Goal: Information Seeking & Learning: Compare options

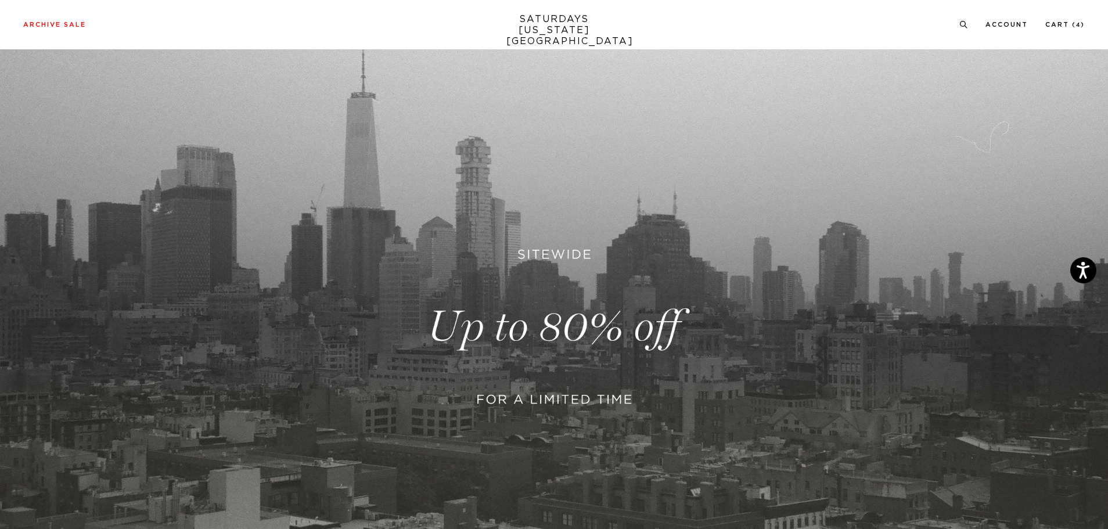
scroll to position [387, 0]
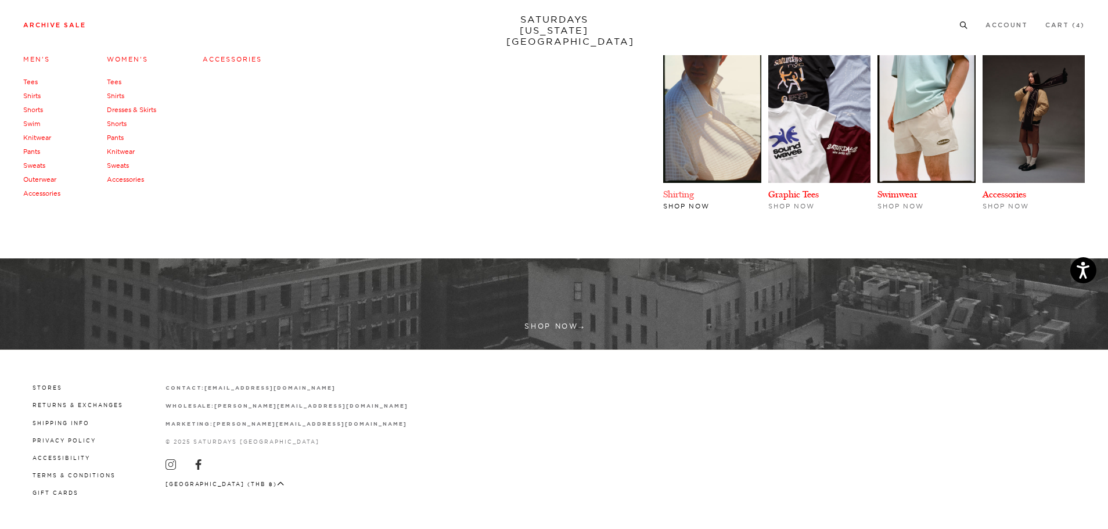
click at [673, 196] on link "Shirting" at bounding box center [678, 194] width 31 height 11
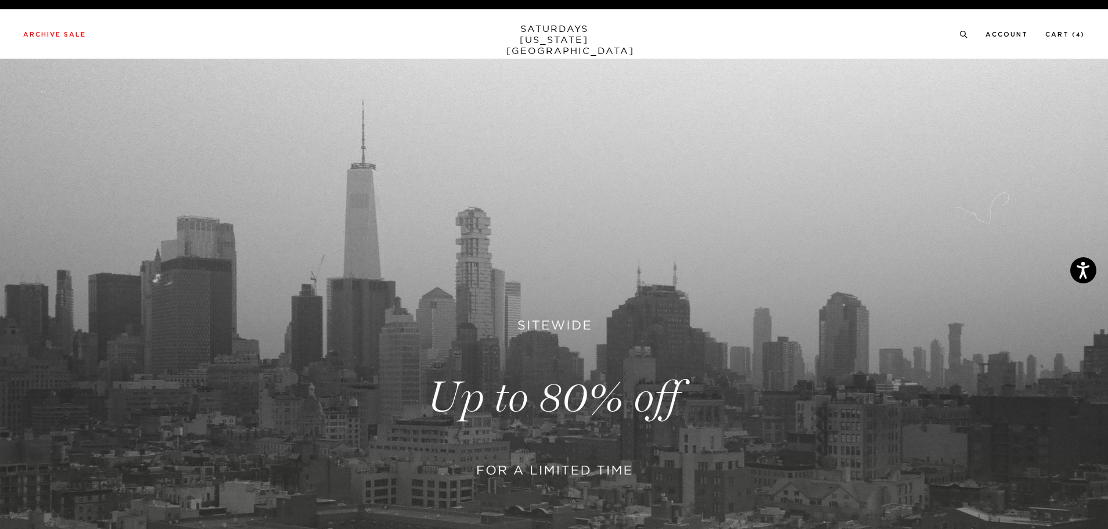
click at [542, 37] on link "SATURDAYS NEW YORK CITY" at bounding box center [554, 39] width 96 height 33
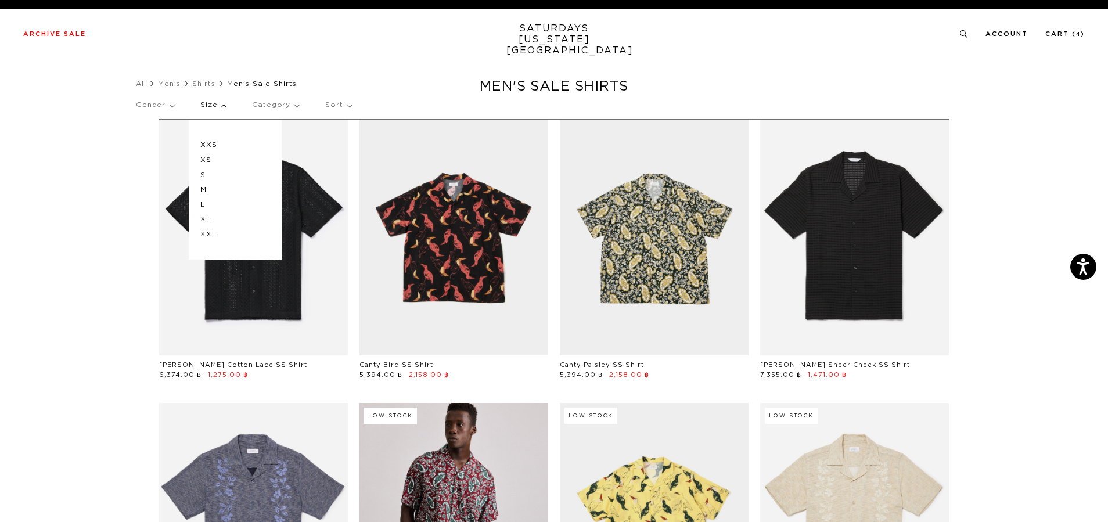
click at [218, 160] on p "XS" at bounding box center [235, 160] width 70 height 15
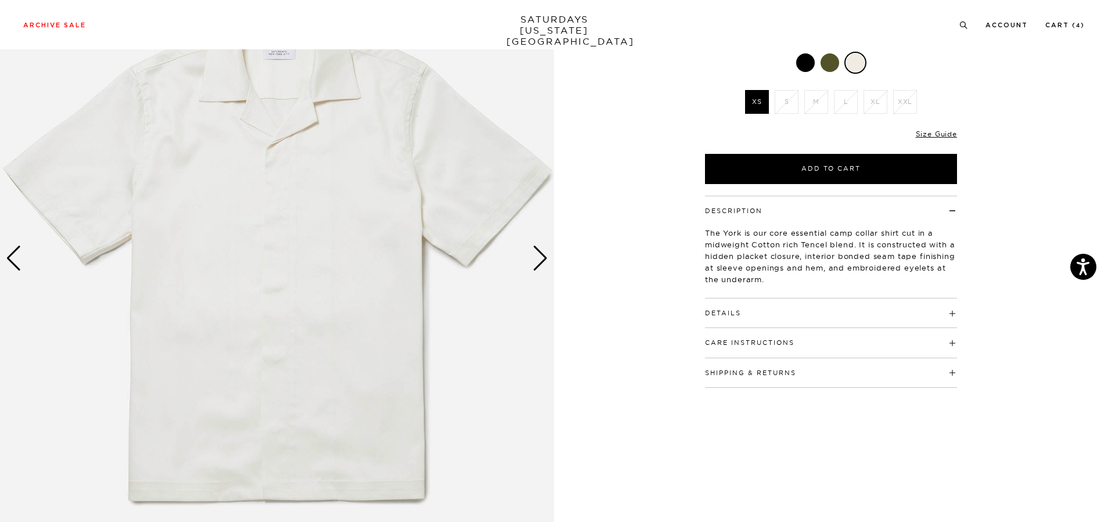
scroll to position [174, 0]
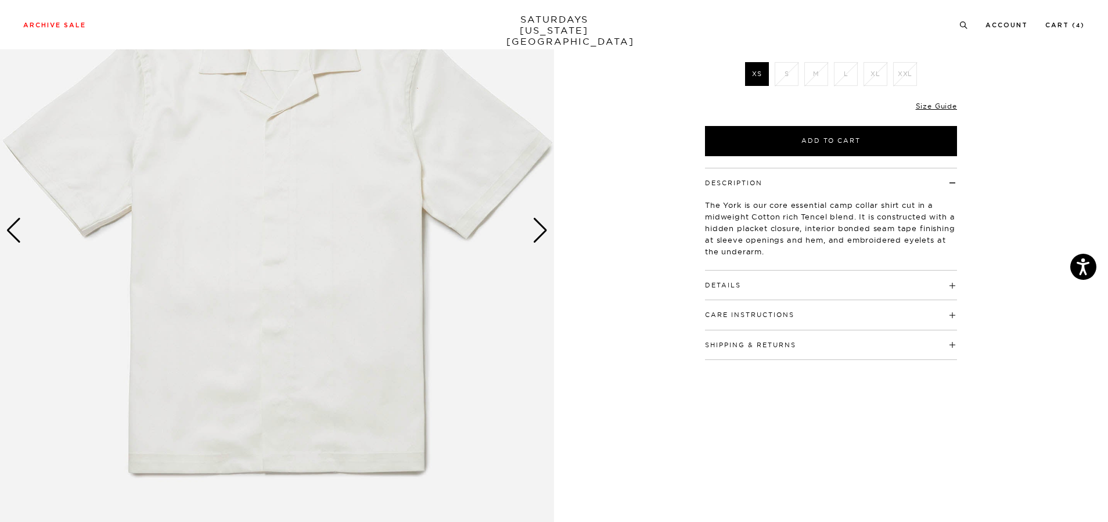
click at [751, 279] on h4 "Details" at bounding box center [831, 280] width 252 height 19
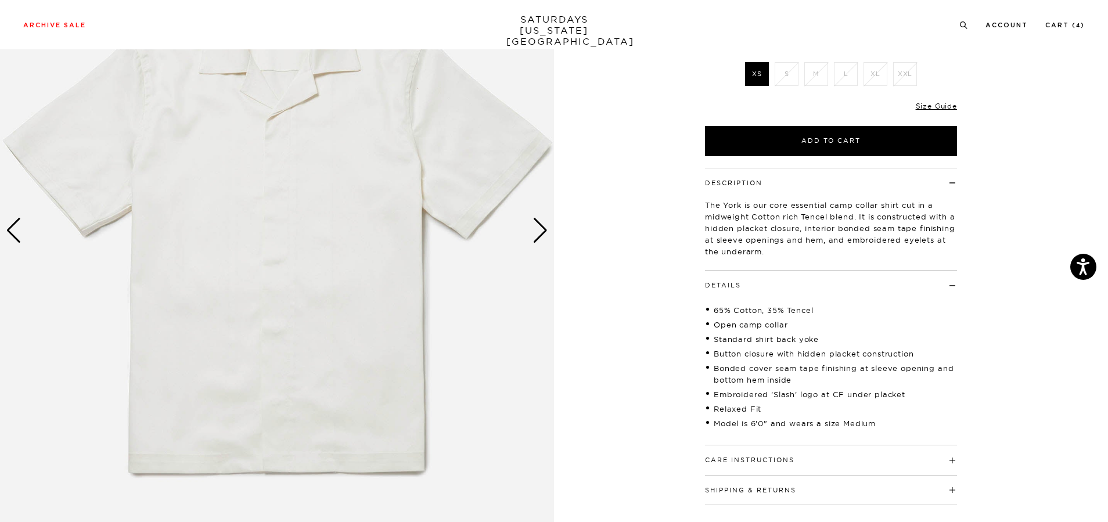
click at [771, 283] on h4 "Details" at bounding box center [831, 280] width 252 height 19
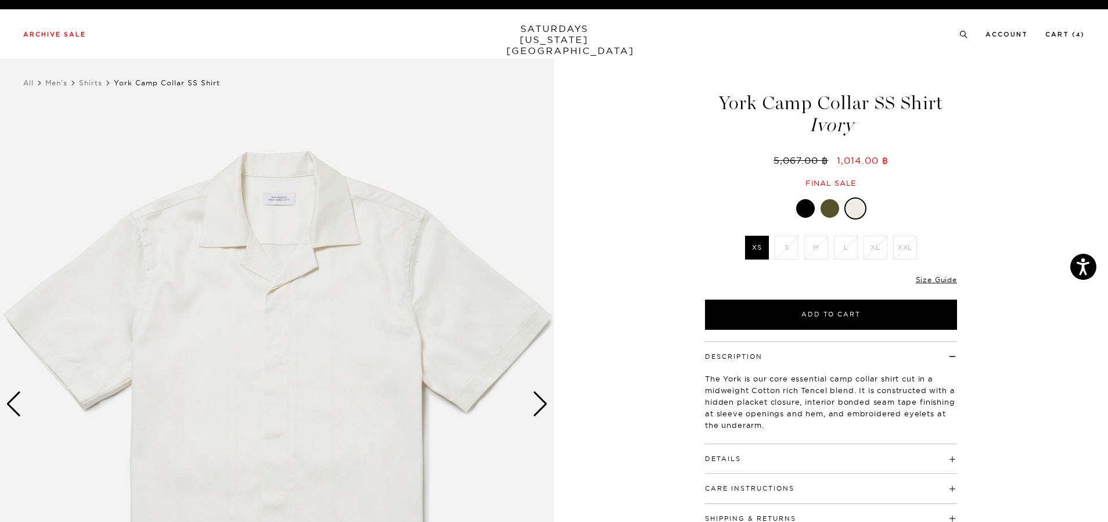
scroll to position [0, 0]
drag, startPoint x: 719, startPoint y: 98, endPoint x: 867, endPoint y: 130, distance: 152.1
click at [867, 130] on h1 "York Camp Collar SS Shirt Ivory" at bounding box center [830, 114] width 255 height 41
click at [663, 232] on div "1 / 5" at bounding box center [554, 405] width 1108 height 693
click at [825, 212] on div at bounding box center [829, 209] width 19 height 19
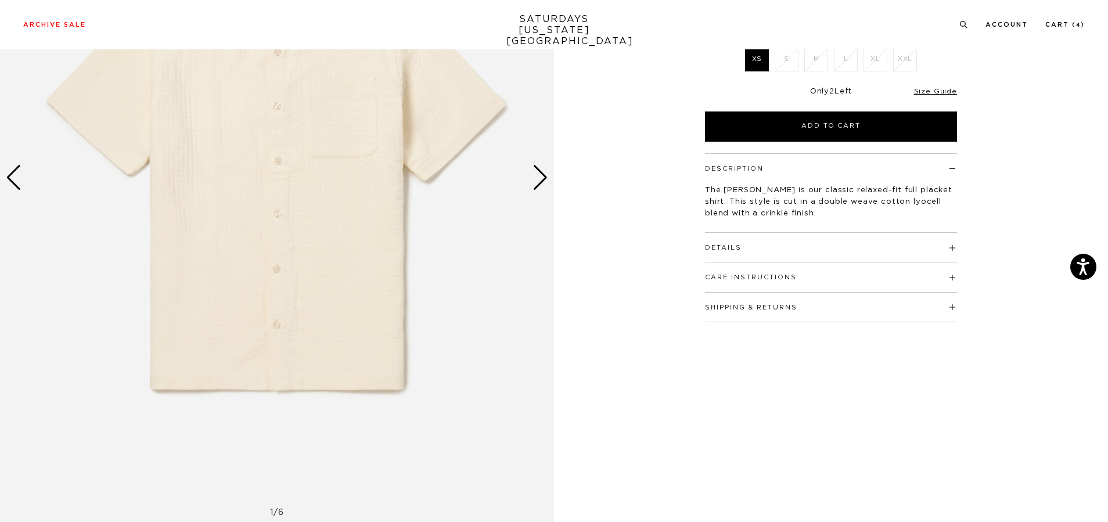
scroll to position [232, 0]
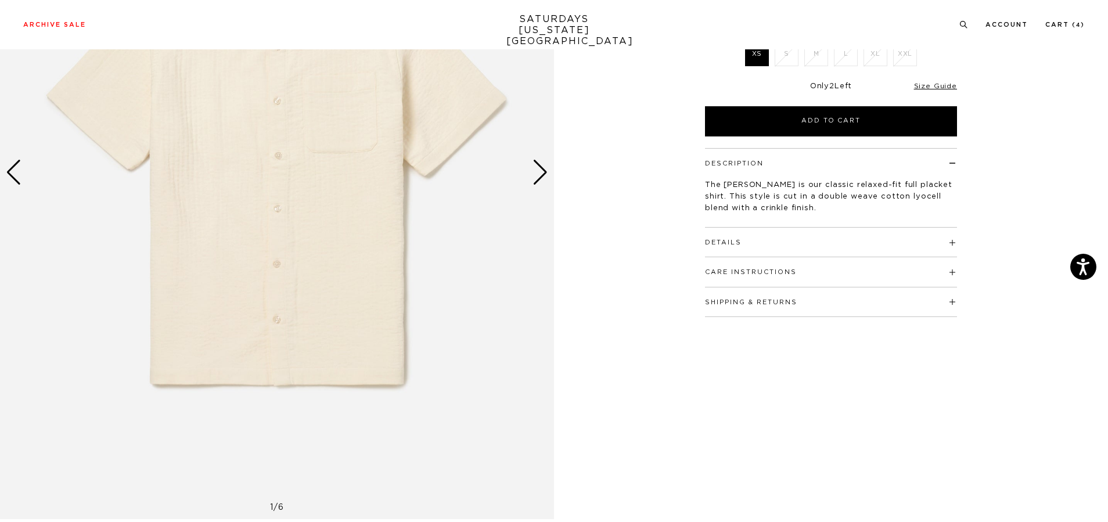
click at [809, 228] on h4 "Details" at bounding box center [831, 237] width 252 height 19
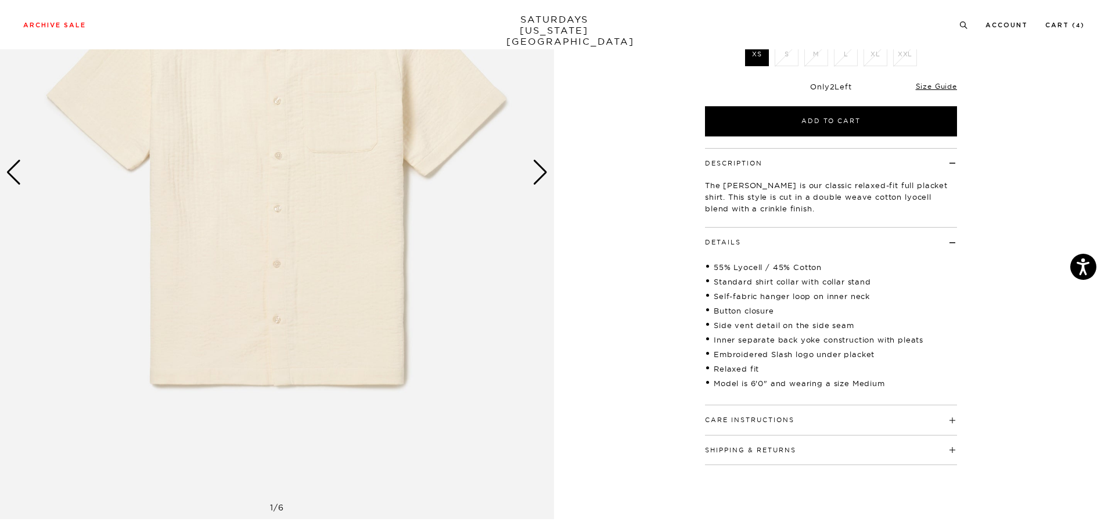
click at [810, 228] on h4 "Details" at bounding box center [831, 237] width 252 height 19
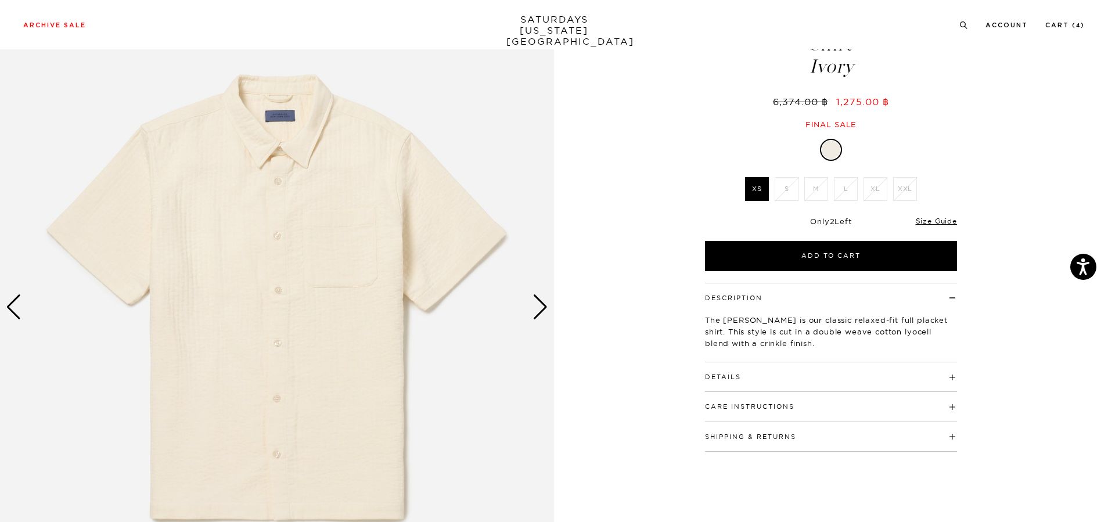
scroll to position [116, 0]
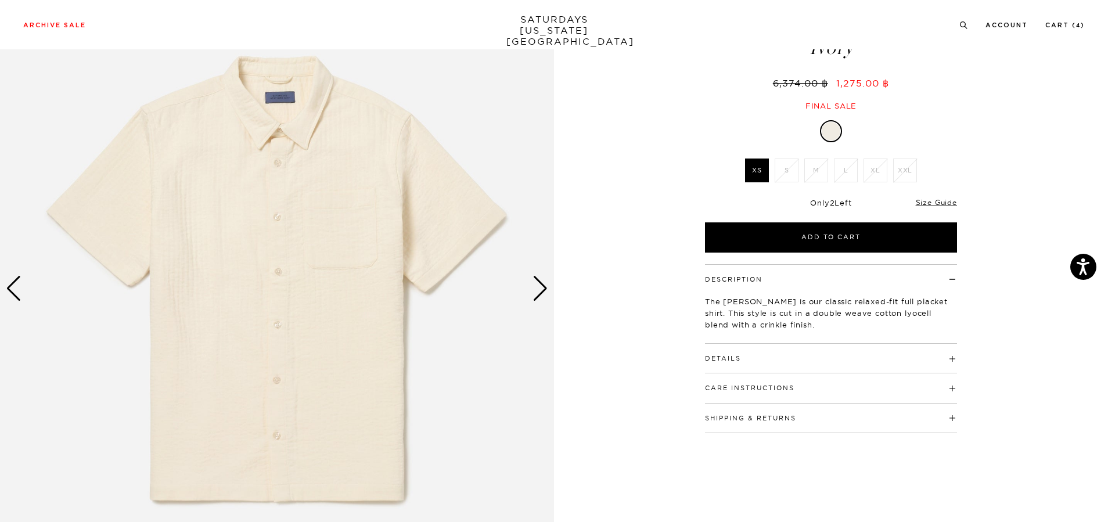
click at [547, 292] on div "Next slide" at bounding box center [540, 289] width 16 height 26
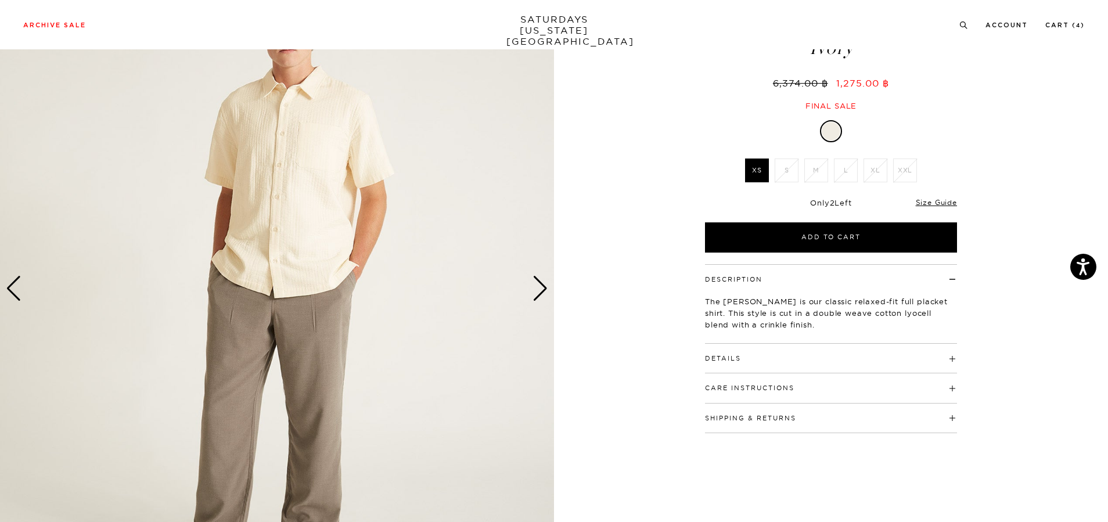
click at [547, 292] on div "Next slide" at bounding box center [540, 289] width 16 height 26
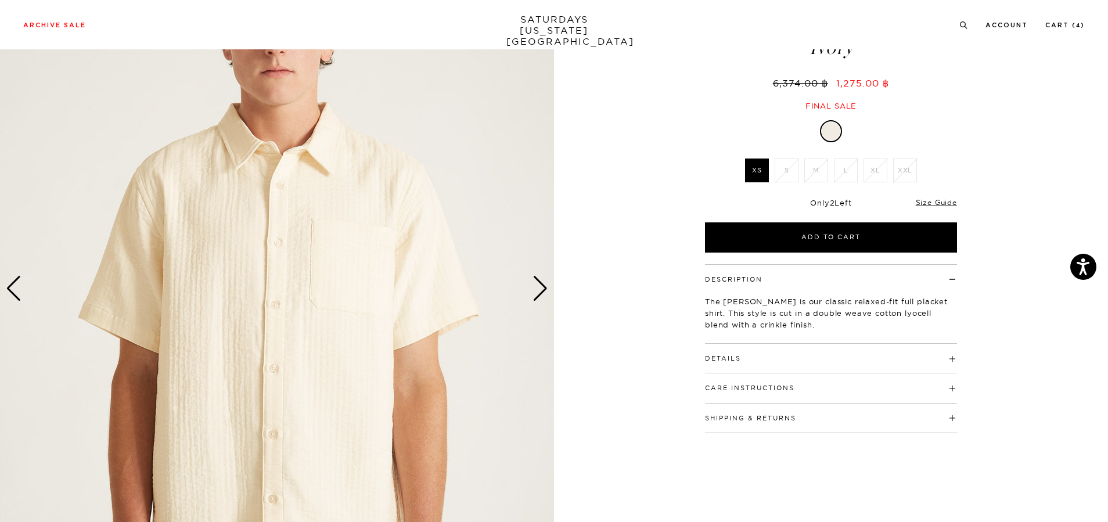
click at [547, 292] on div "Next slide" at bounding box center [540, 289] width 16 height 26
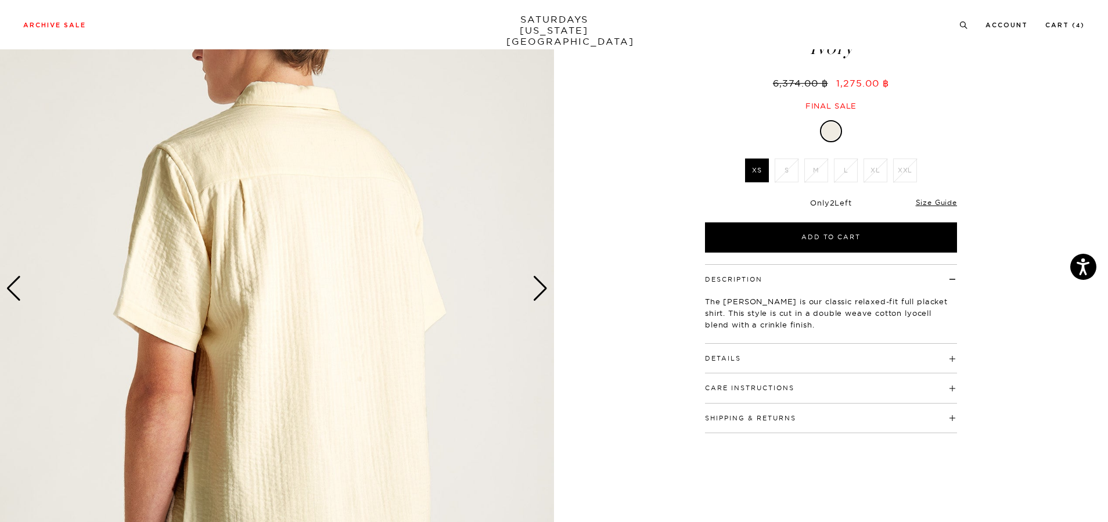
click at [549, 292] on img at bounding box center [277, 289] width 554 height 693
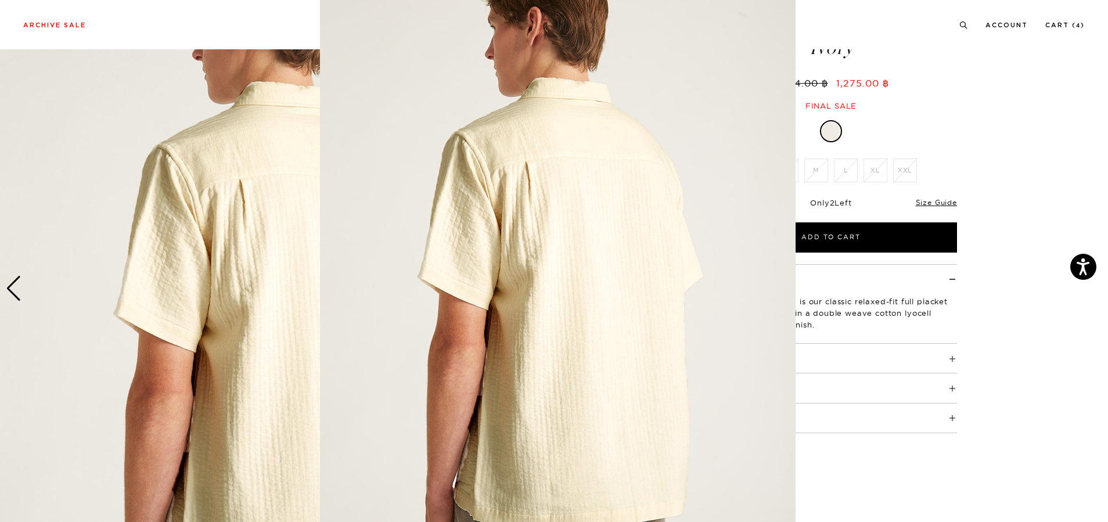
scroll to position [48, 0]
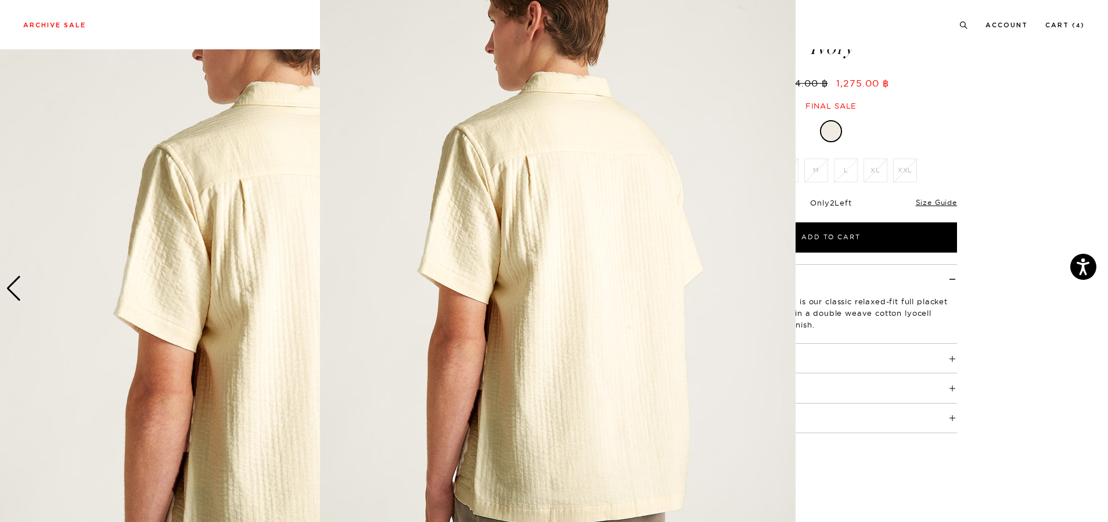
click at [1086, 413] on figure at bounding box center [554, 261] width 1108 height 522
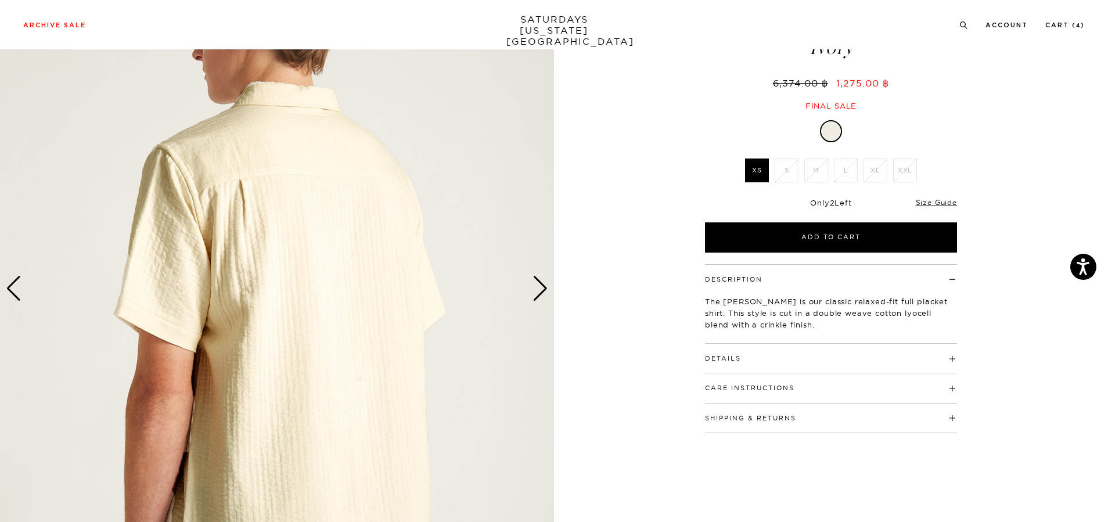
click at [535, 286] on div "Next slide" at bounding box center [540, 289] width 16 height 26
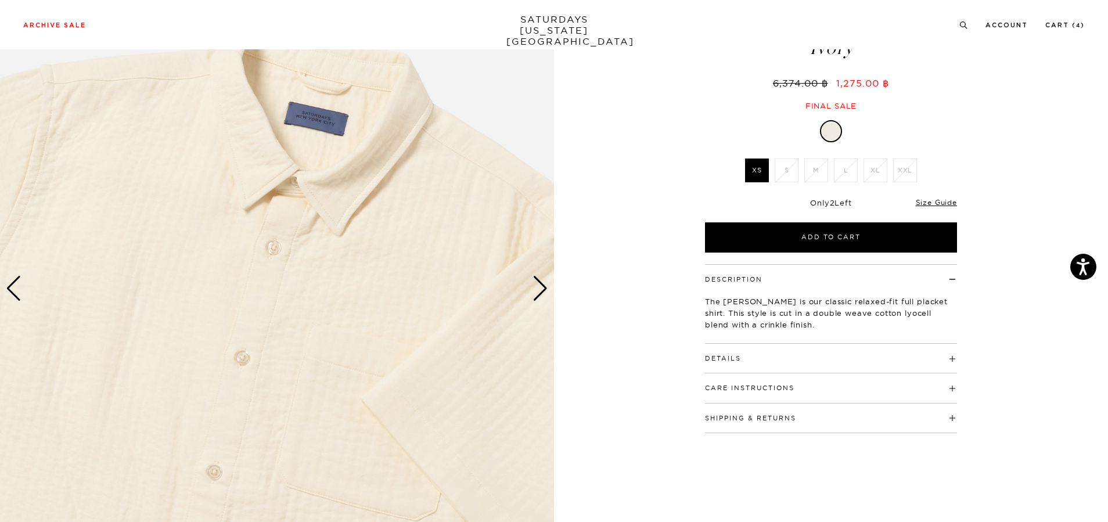
click at [542, 290] on div "Next slide" at bounding box center [540, 289] width 16 height 26
click at [636, 299] on div "5 / 6" at bounding box center [554, 289] width 1108 height 693
click at [543, 292] on div "Next slide" at bounding box center [540, 289] width 16 height 26
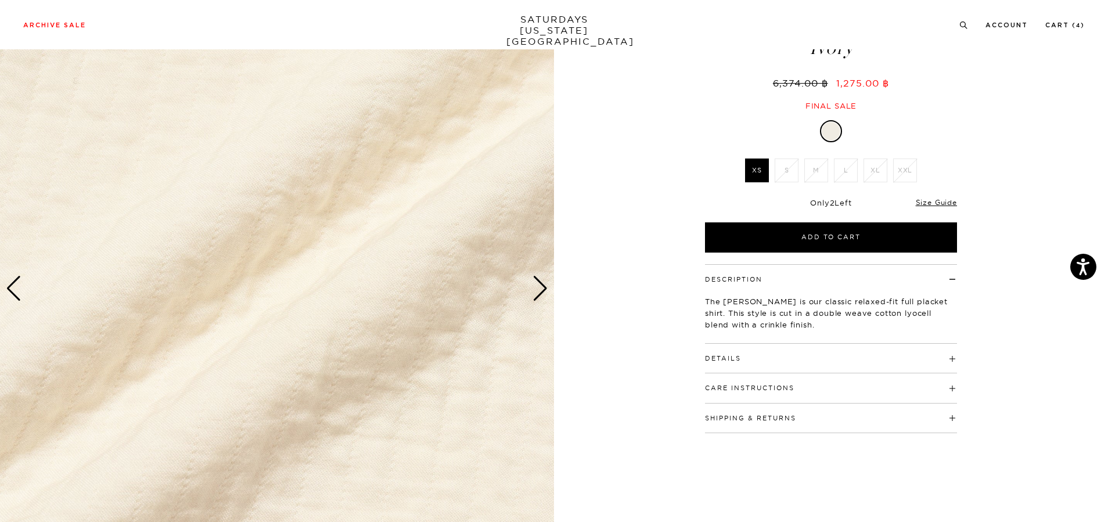
click at [539, 293] on div "Next slide" at bounding box center [540, 289] width 16 height 26
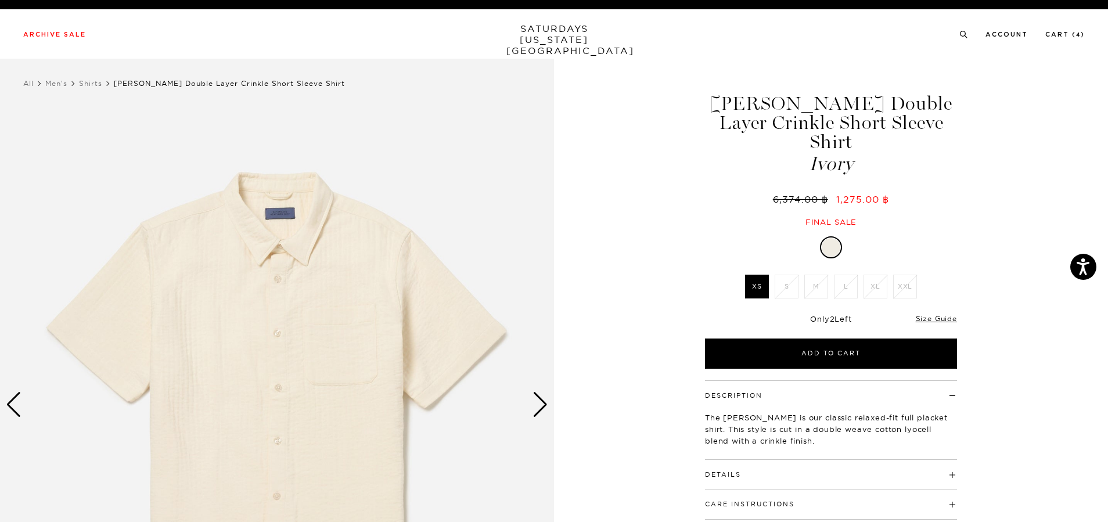
click at [666, 201] on div "1 / 6" at bounding box center [554, 405] width 1108 height 693
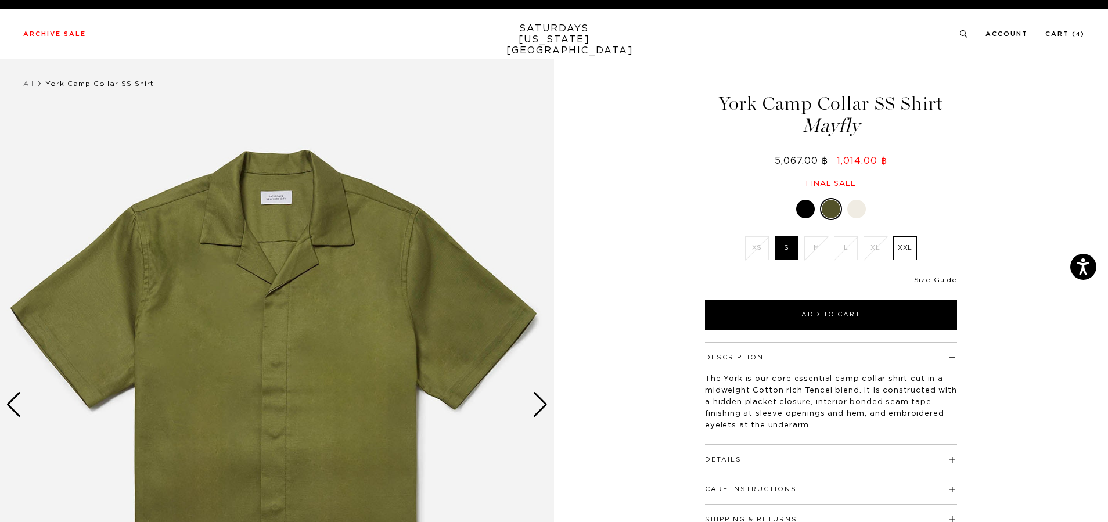
click at [539, 412] on div "Next slide" at bounding box center [540, 405] width 16 height 26
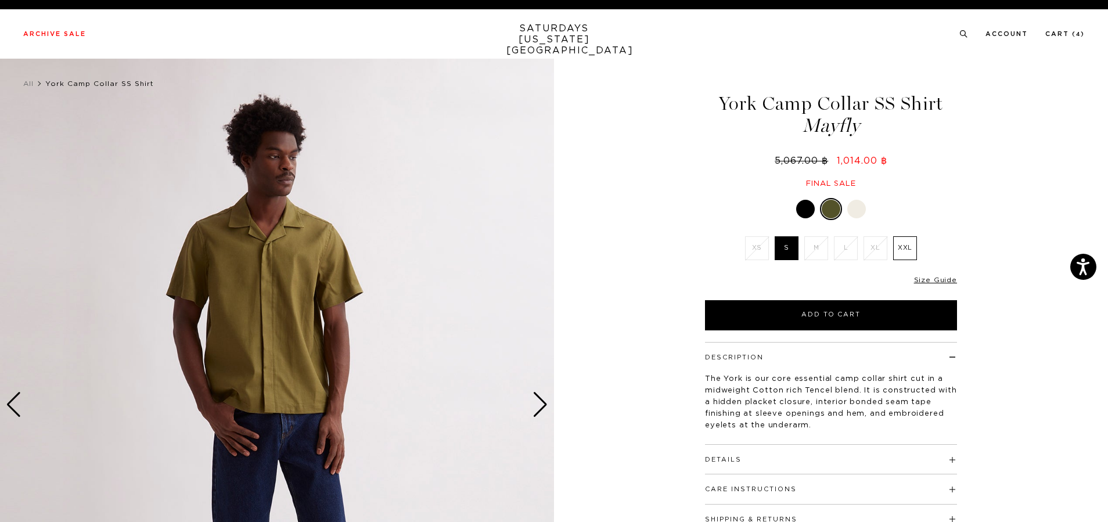
click at [540, 410] on div "Next slide" at bounding box center [540, 405] width 16 height 26
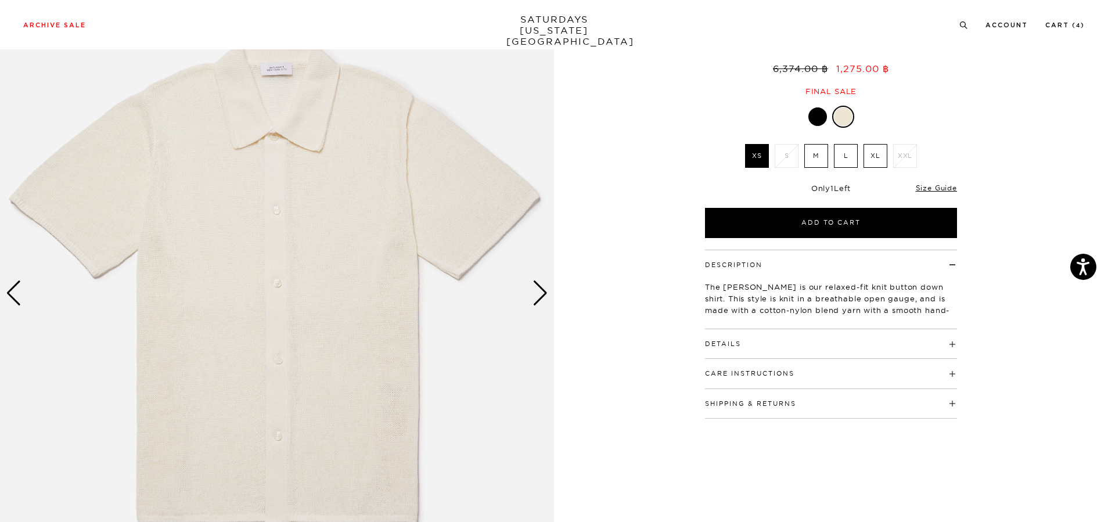
scroll to position [116, 0]
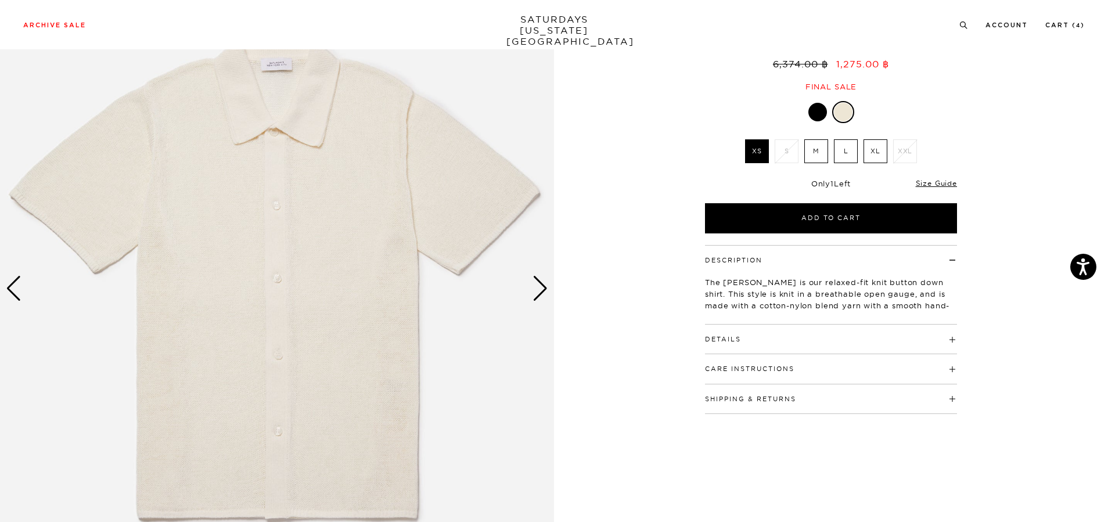
click at [537, 290] on div "Next slide" at bounding box center [540, 289] width 16 height 26
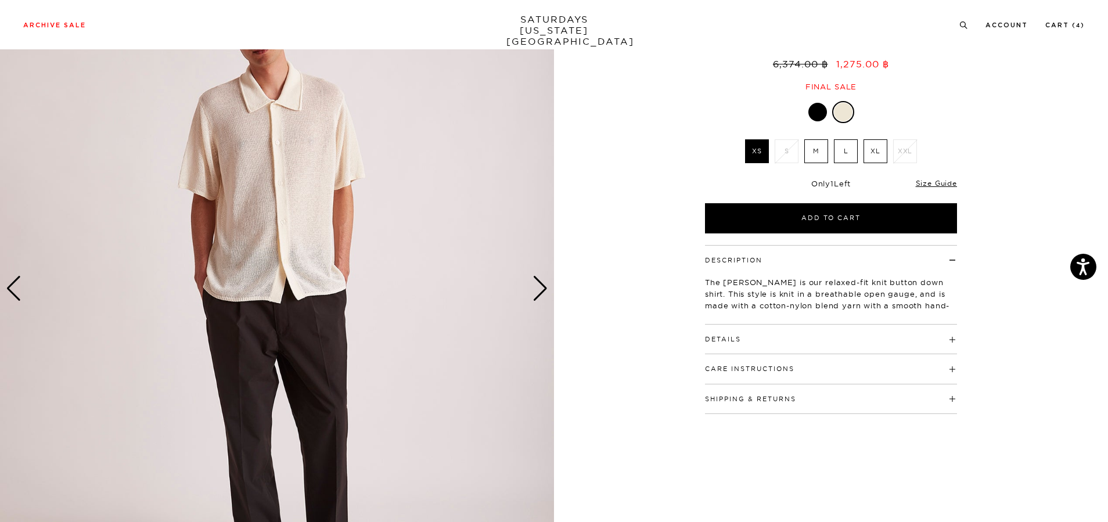
click at [308, 167] on img at bounding box center [277, 289] width 554 height 693
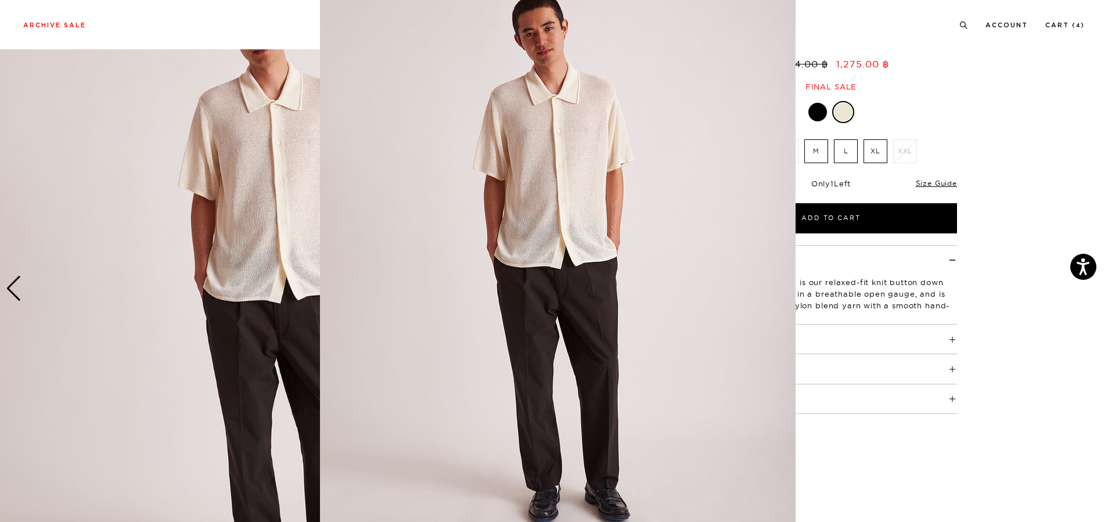
scroll to position [44, 0]
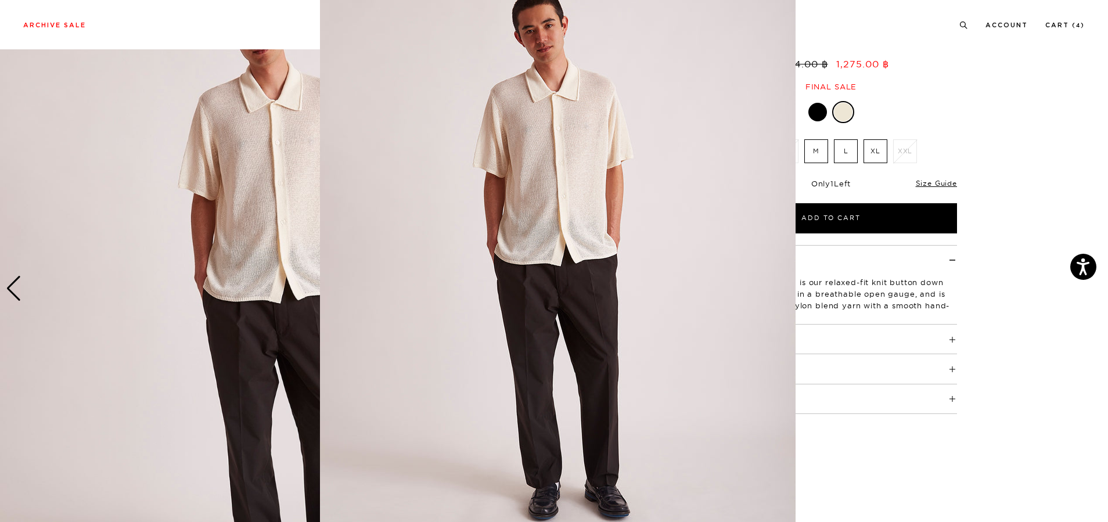
click at [986, 362] on figure at bounding box center [554, 261] width 1108 height 522
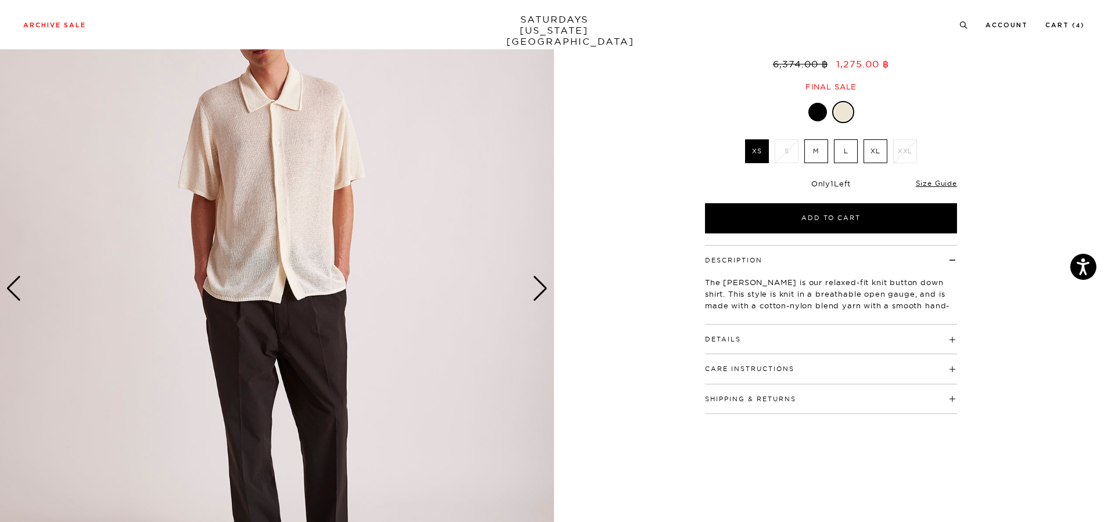
click at [539, 292] on div "Next slide" at bounding box center [540, 289] width 16 height 26
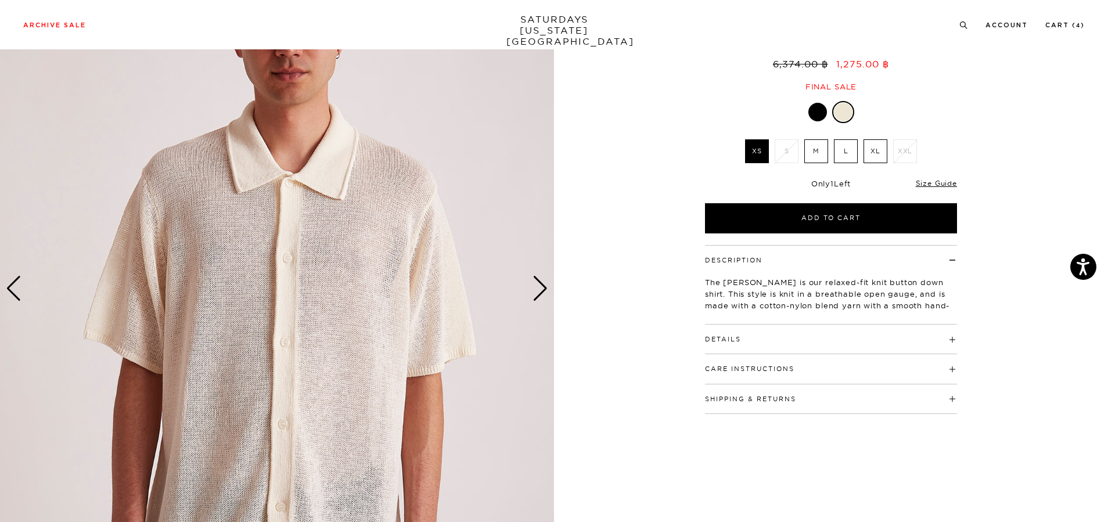
click at [538, 290] on div "Next slide" at bounding box center [540, 289] width 16 height 26
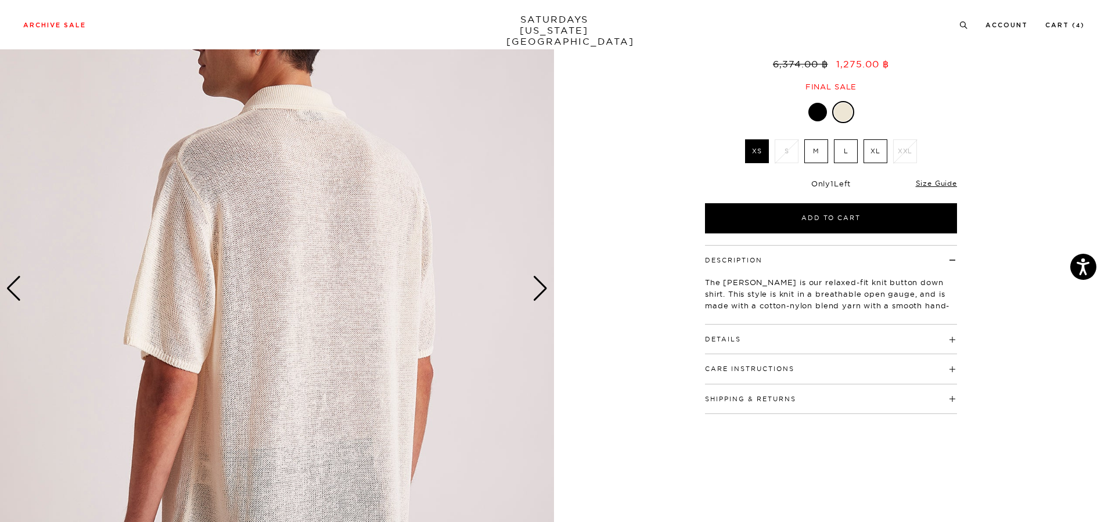
click at [538, 290] on div "Next slide" at bounding box center [540, 289] width 16 height 26
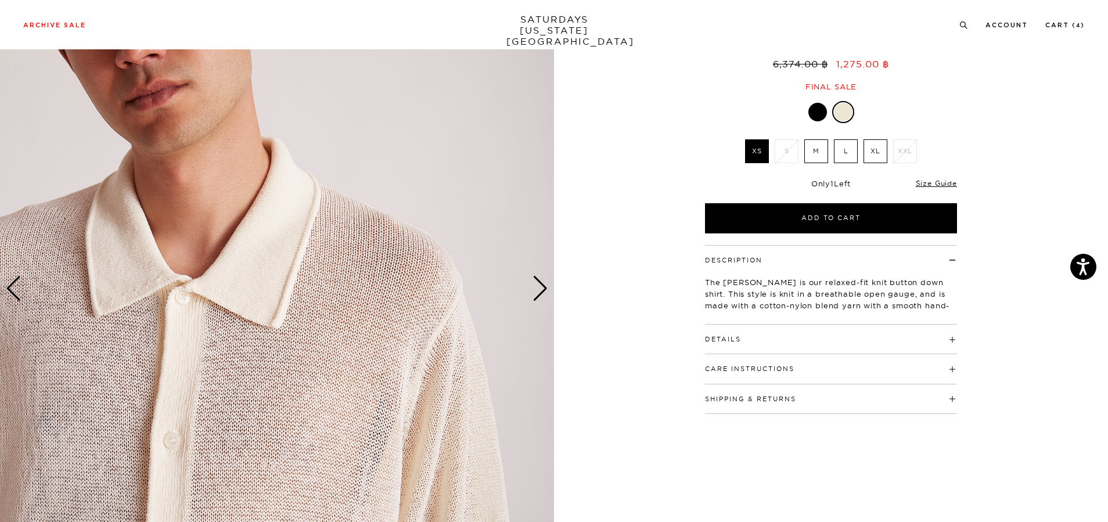
click at [538, 290] on div "Next slide" at bounding box center [540, 289] width 16 height 26
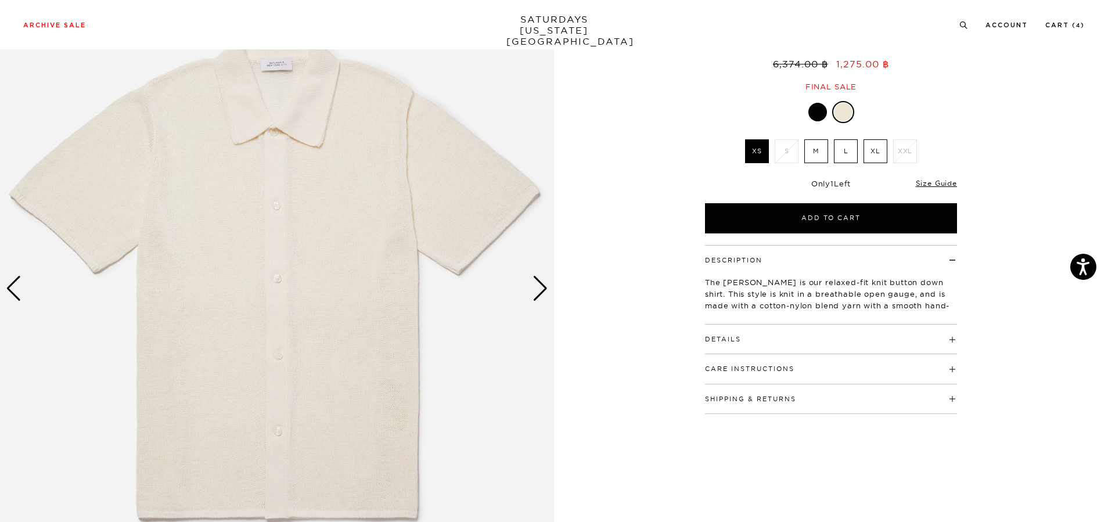
click at [539, 290] on div "Next slide" at bounding box center [540, 289] width 16 height 26
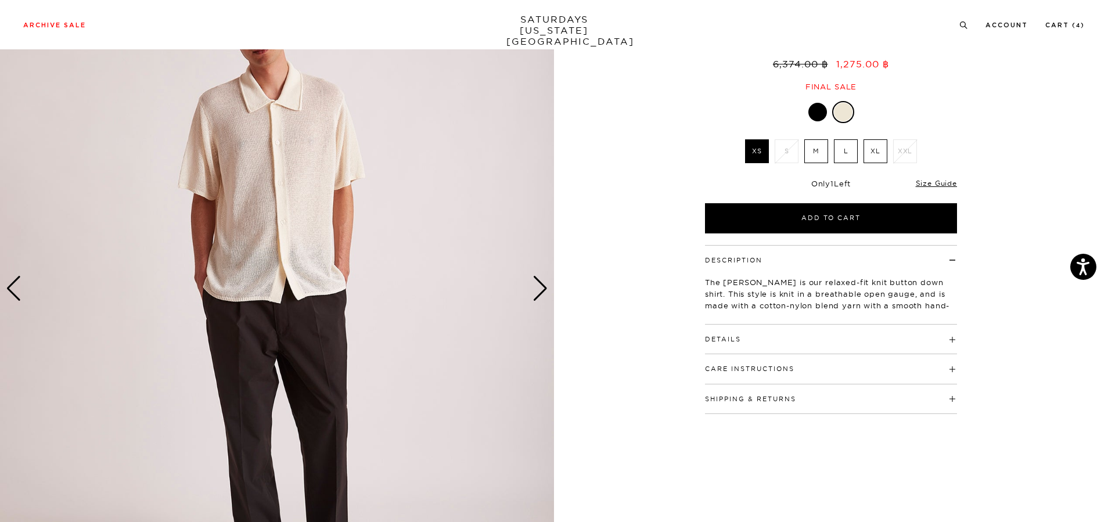
click at [826, 325] on div "Details 100% cotton 1x1 rib convertible collar Button closure down center front…" at bounding box center [831, 340] width 252 height 30
click at [777, 325] on h4 "Details" at bounding box center [831, 334] width 252 height 19
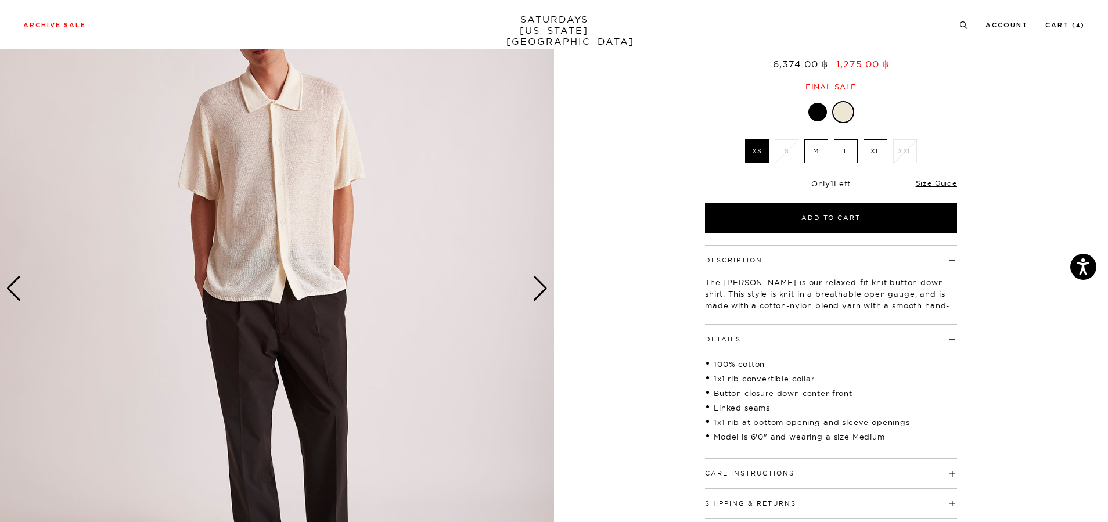
click at [780, 325] on h4 "Details" at bounding box center [831, 334] width 252 height 19
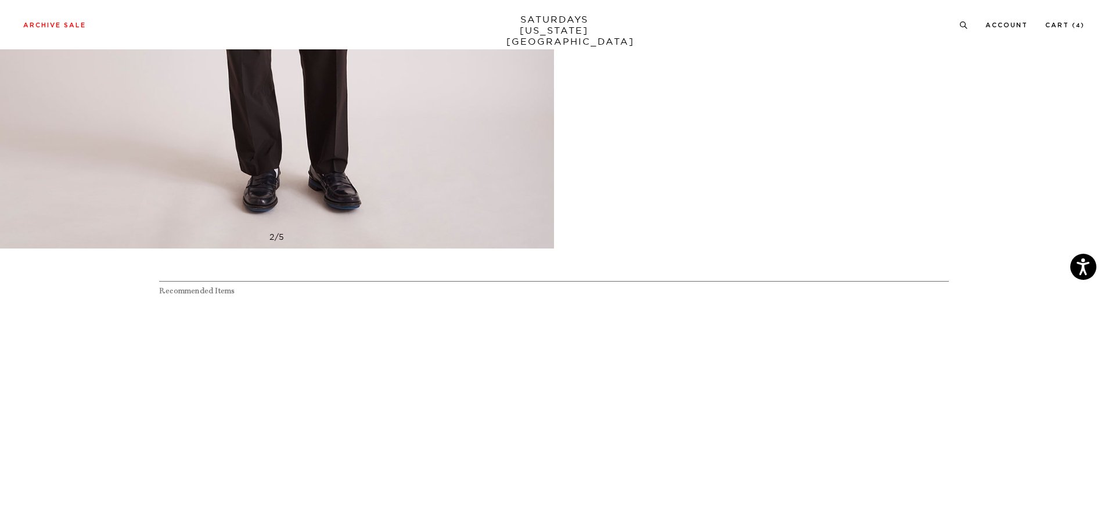
scroll to position [755, 0]
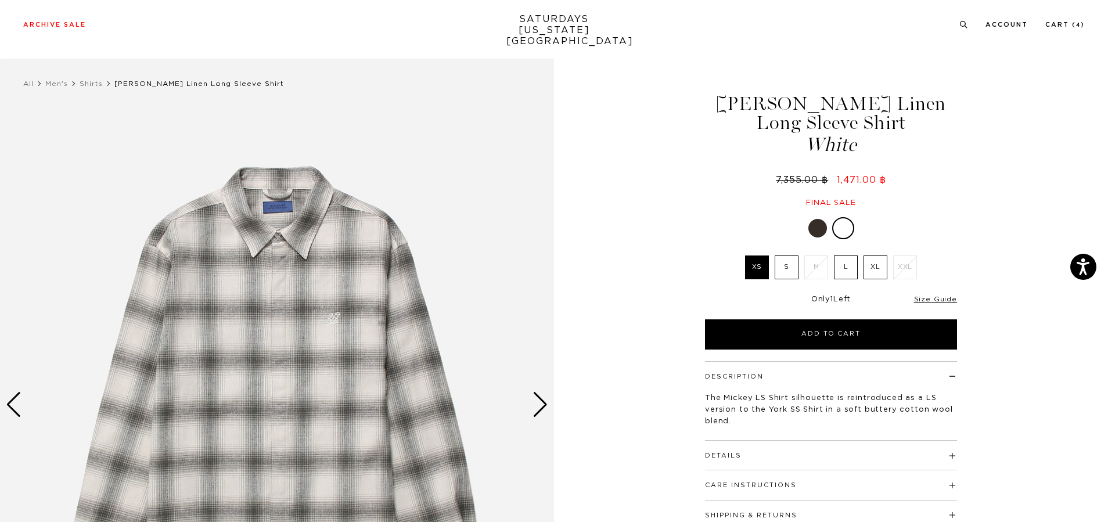
scroll to position [116, 0]
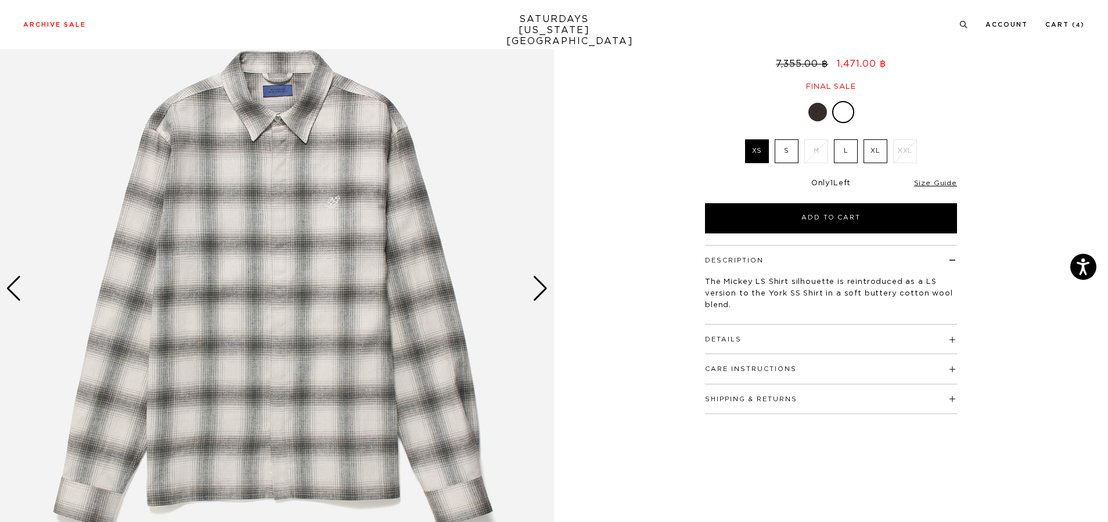
click at [759, 333] on h4 "Details" at bounding box center [831, 334] width 252 height 19
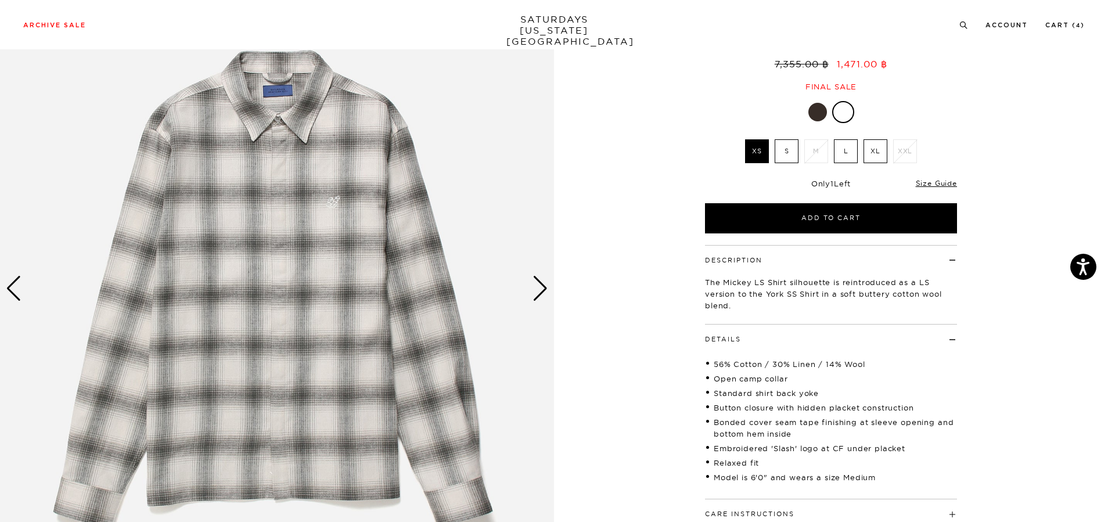
click at [758, 332] on h4 "Details" at bounding box center [831, 334] width 252 height 19
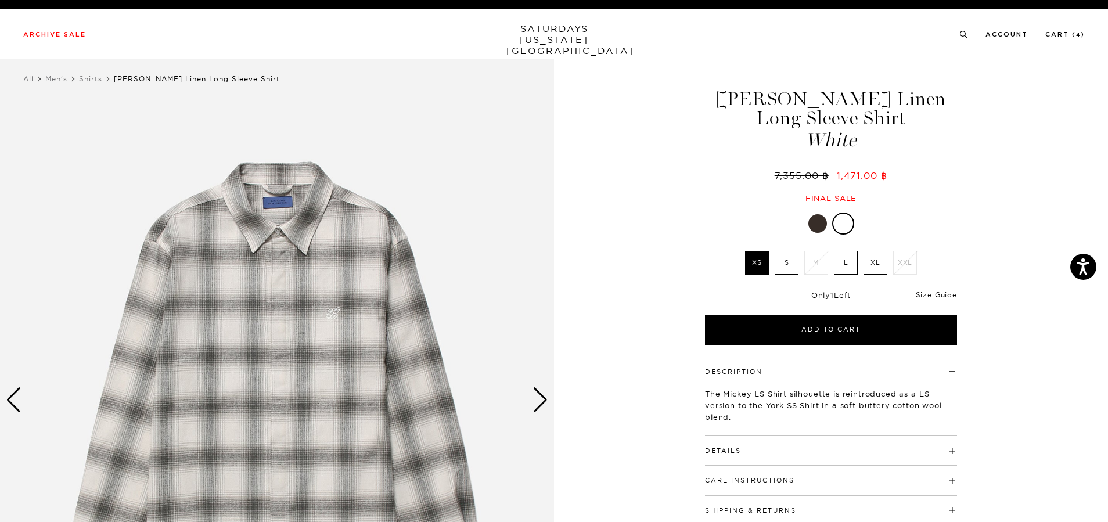
scroll to position [0, 0]
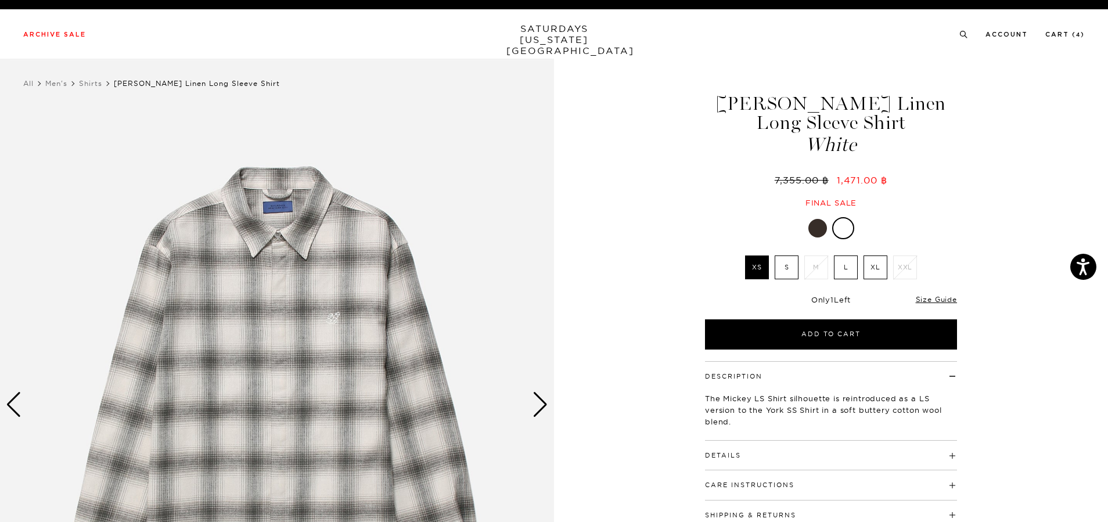
click at [548, 399] on img at bounding box center [277, 405] width 554 height 693
click at [542, 400] on div "Next slide" at bounding box center [540, 405] width 16 height 26
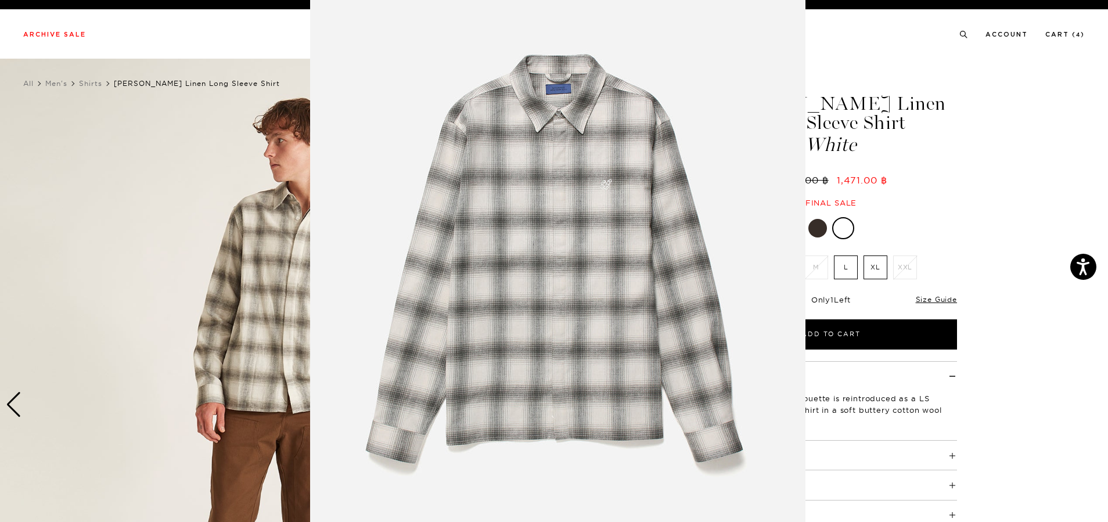
scroll to position [40, 0]
click at [989, 324] on figure at bounding box center [554, 261] width 1108 height 522
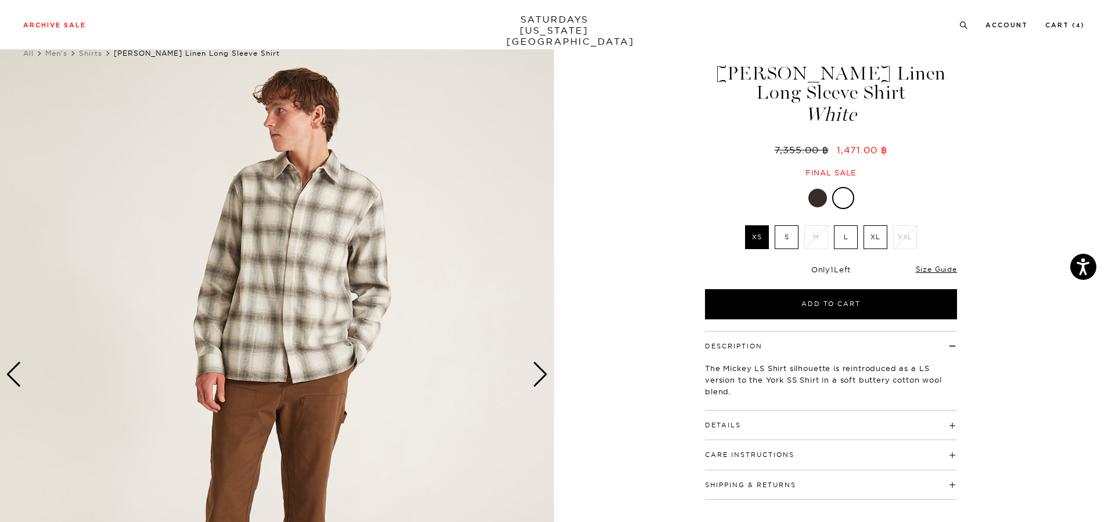
scroll to position [0, 0]
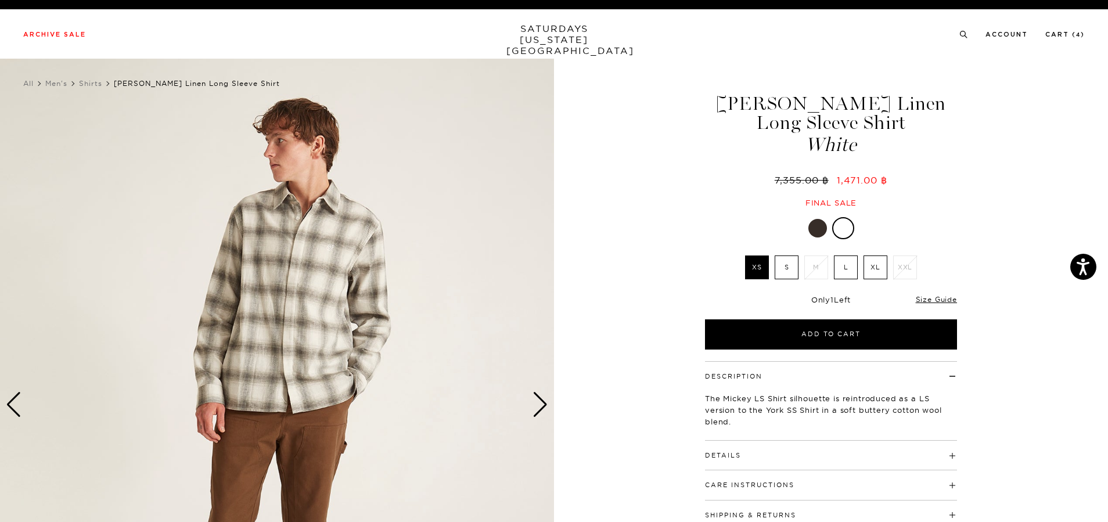
click at [545, 405] on div "Next slide" at bounding box center [540, 405] width 16 height 26
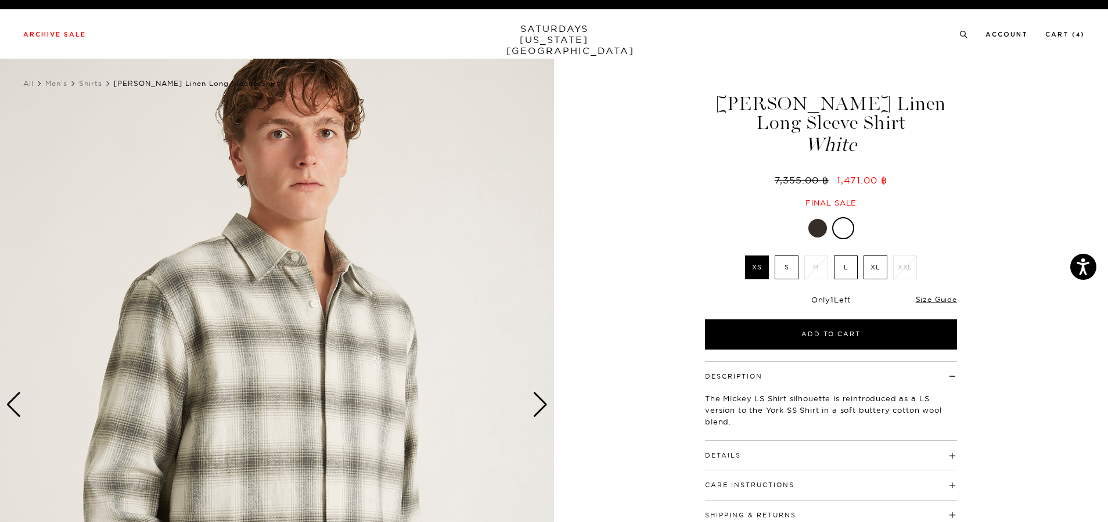
click at [547, 406] on div "Next slide" at bounding box center [540, 405] width 16 height 26
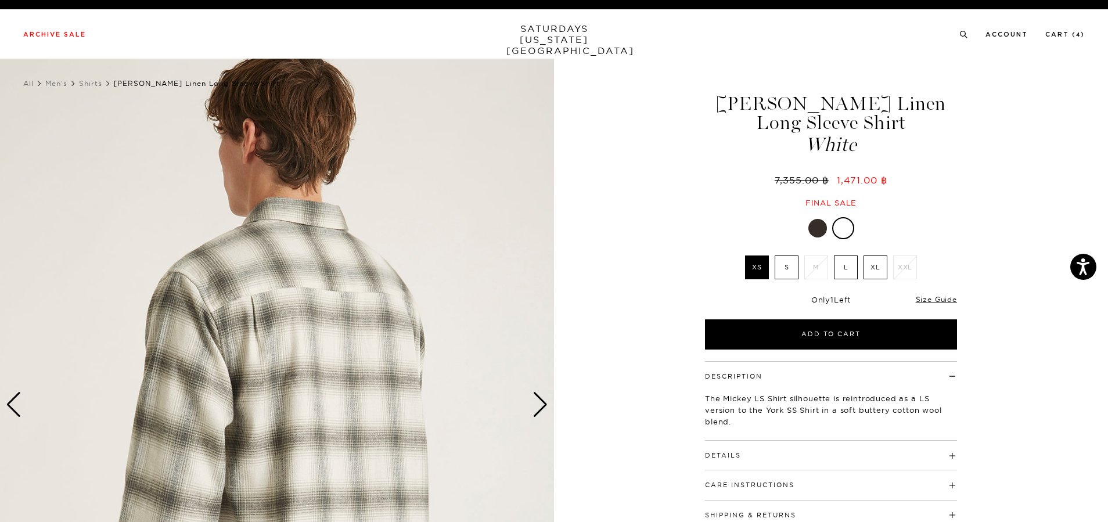
click at [547, 406] on div "Next slide" at bounding box center [540, 405] width 16 height 26
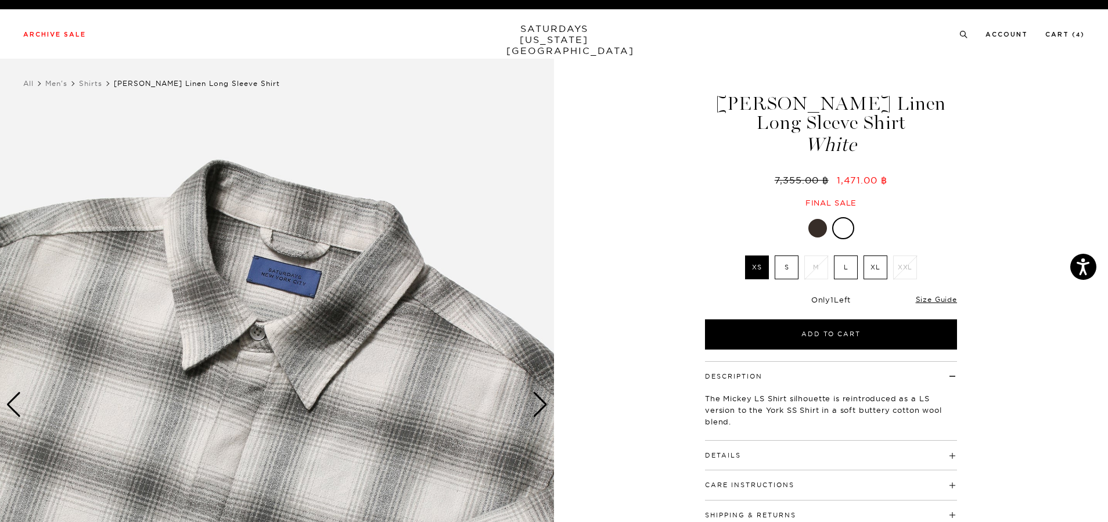
click at [547, 406] on div "Next slide" at bounding box center [540, 405] width 16 height 26
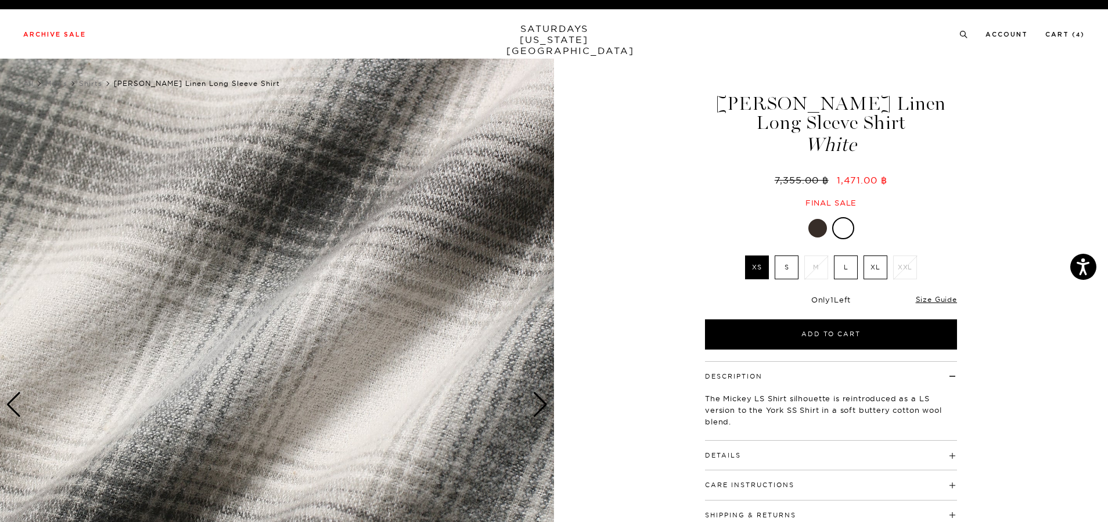
click at [548, 406] on img at bounding box center [277, 405] width 554 height 693
click at [545, 405] on div "Next slide" at bounding box center [540, 405] width 16 height 26
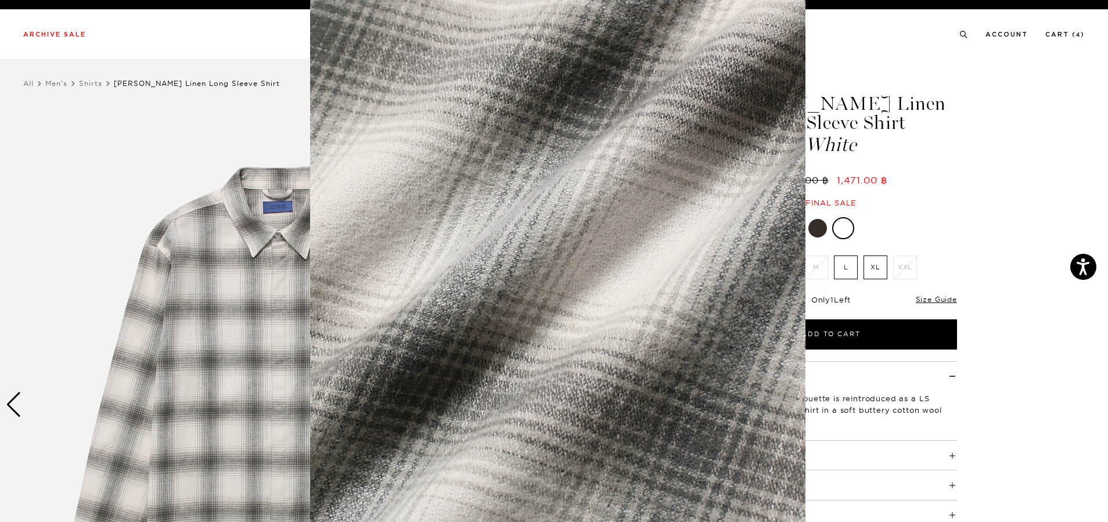
click at [1033, 347] on figure at bounding box center [554, 261] width 1108 height 522
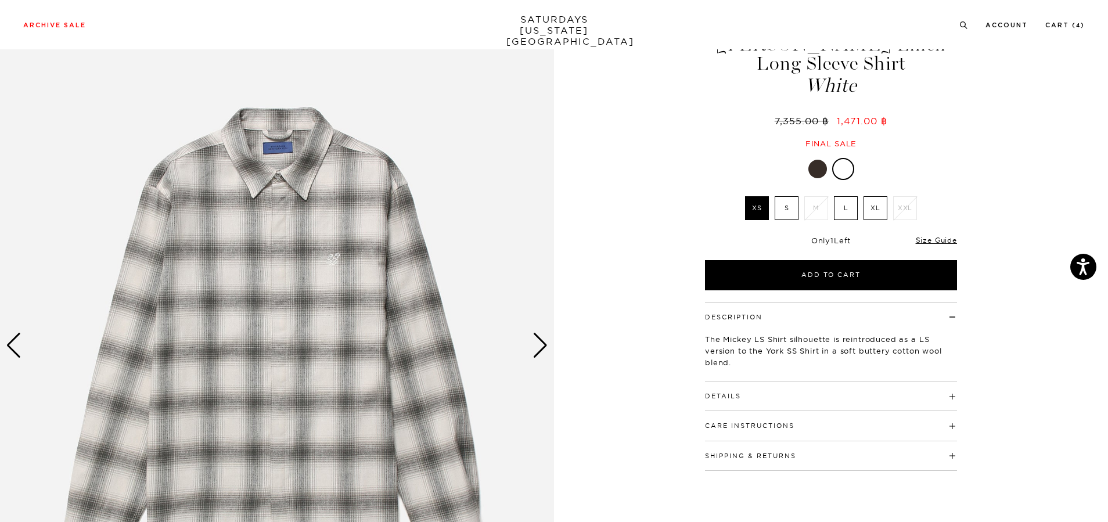
scroll to position [58, 0]
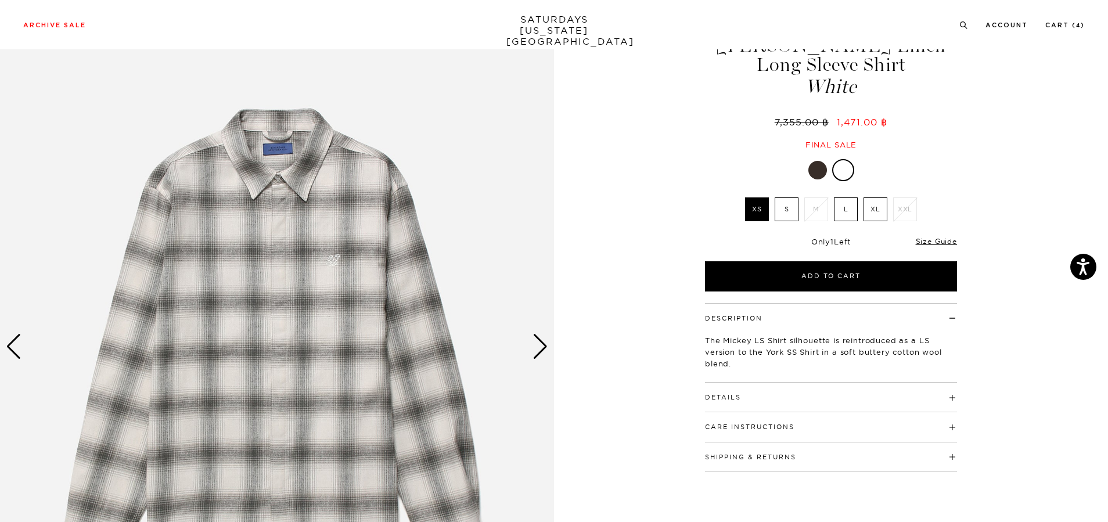
click at [541, 344] on div "Next slide" at bounding box center [540, 347] width 16 height 26
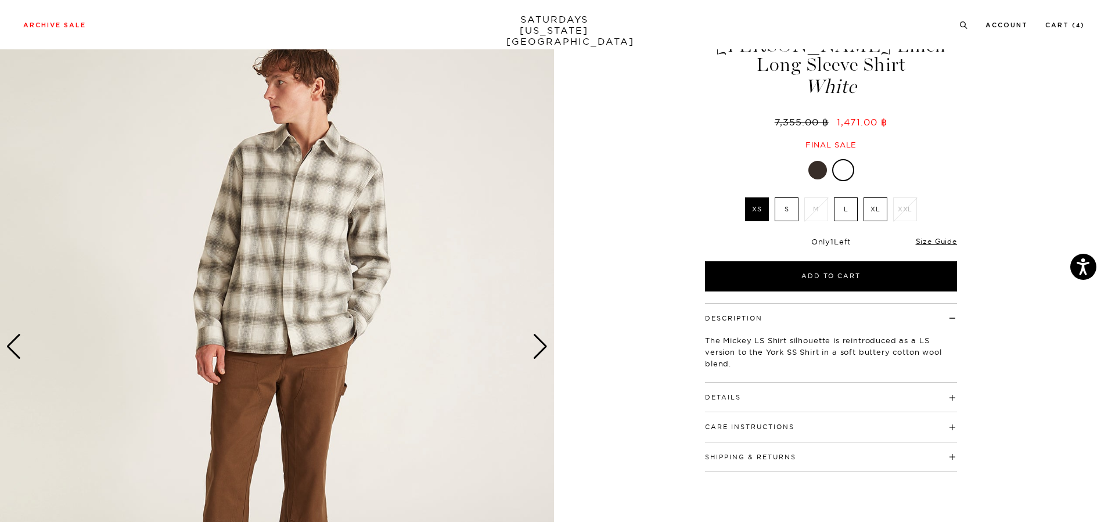
click at [541, 344] on div "Next slide" at bounding box center [540, 347] width 16 height 26
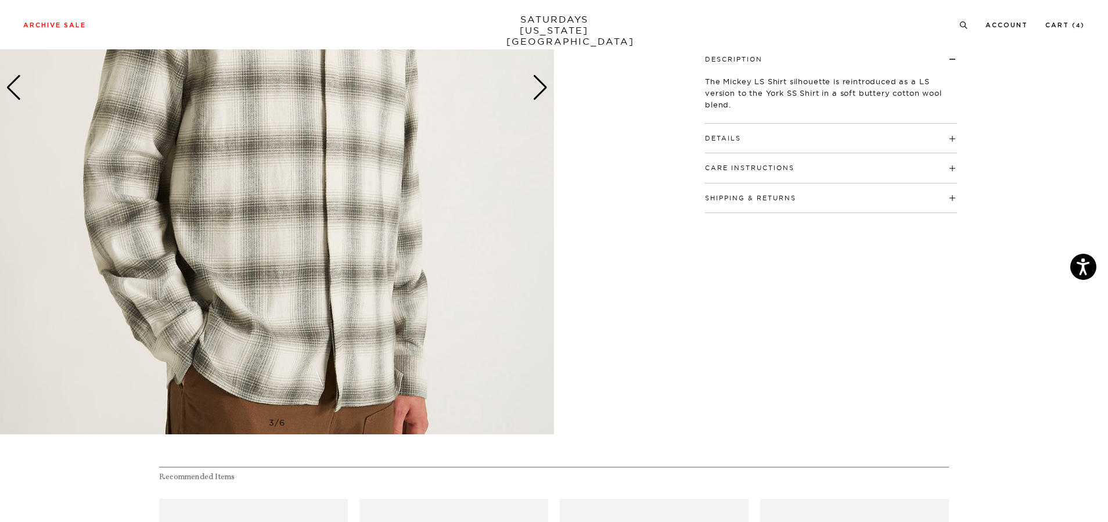
scroll to position [174, 0]
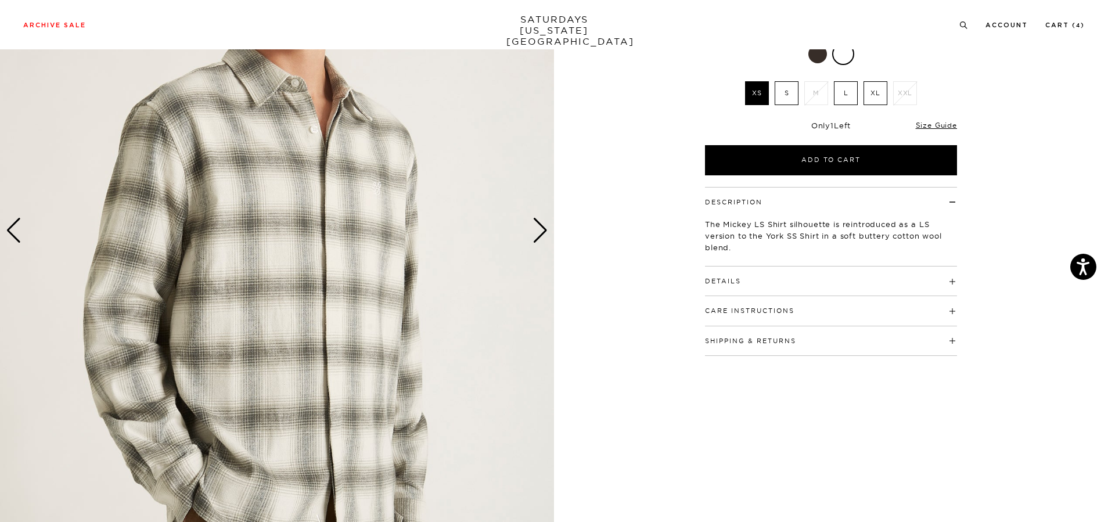
click at [541, 225] on div "Next slide" at bounding box center [540, 231] width 16 height 26
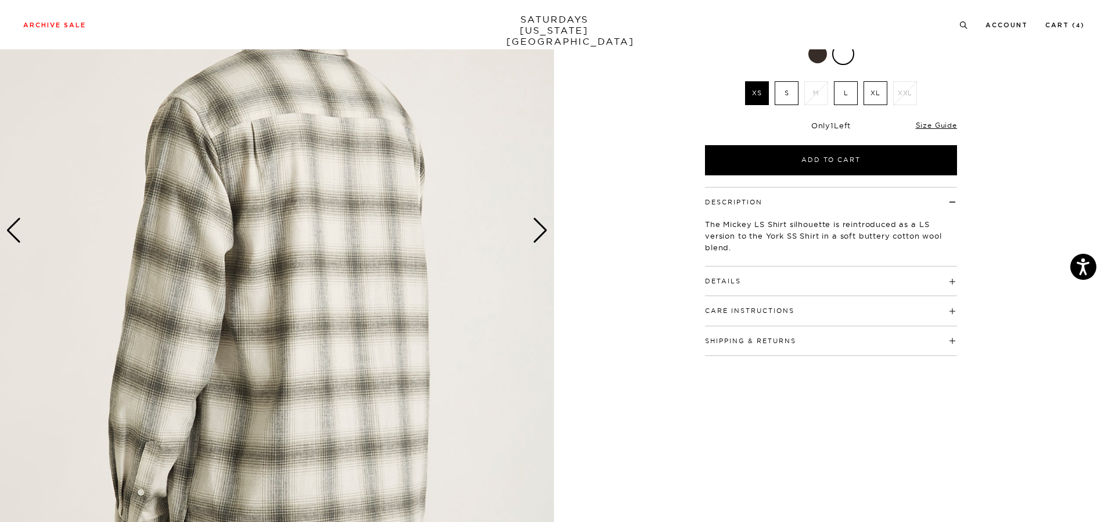
click at [542, 227] on div "Next slide" at bounding box center [540, 231] width 16 height 26
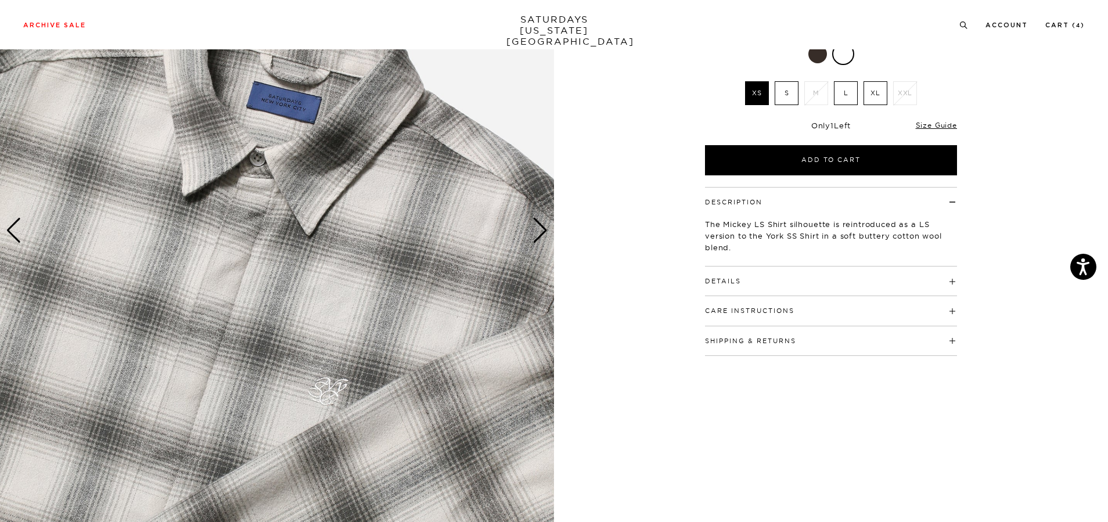
click at [544, 231] on div "Next slide" at bounding box center [540, 231] width 16 height 26
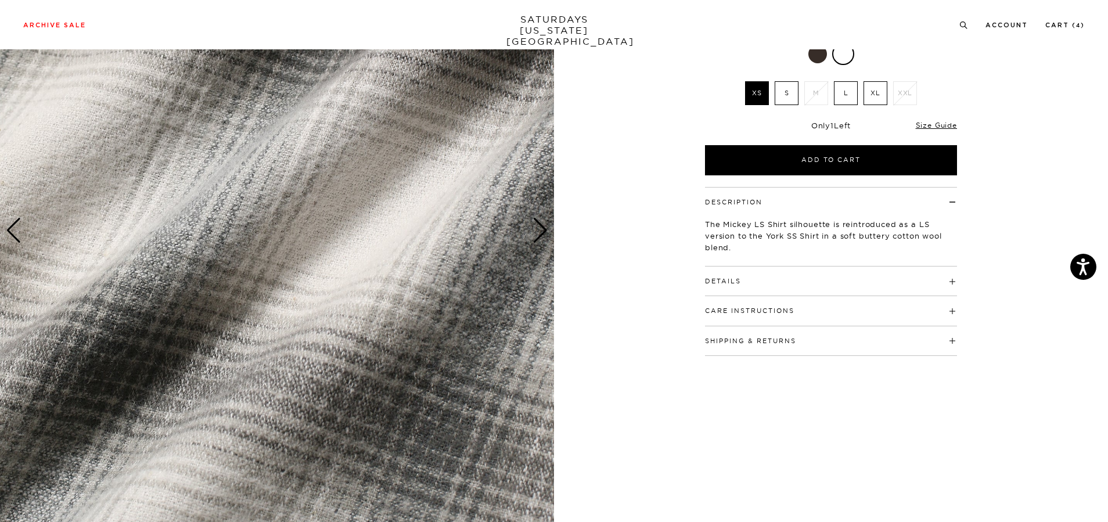
click at [777, 309] on button "Care Instructions" at bounding box center [749, 311] width 89 height 6
click at [772, 285] on h4 "Details" at bounding box center [831, 275] width 252 height 19
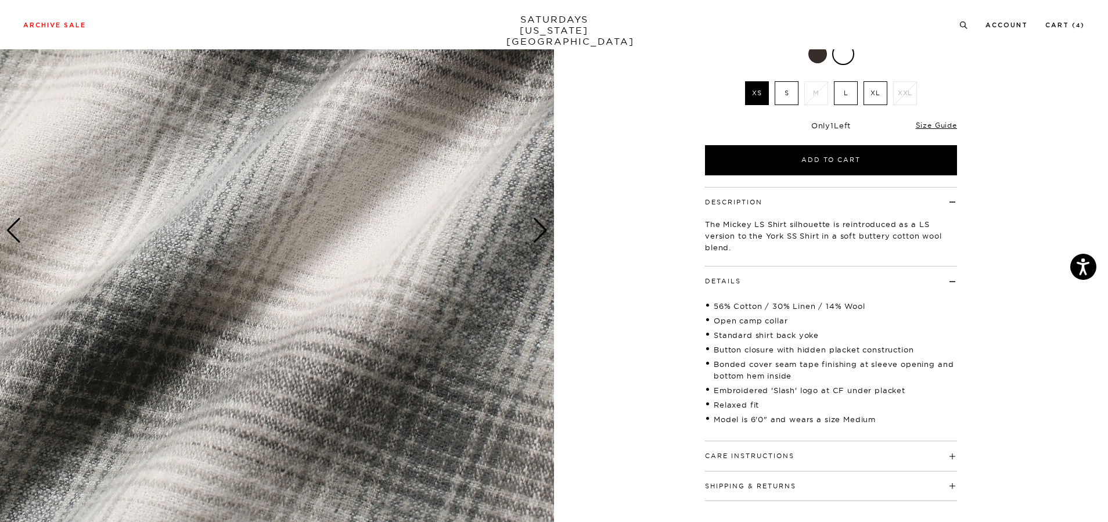
click at [772, 285] on h4 "Details" at bounding box center [831, 275] width 252 height 19
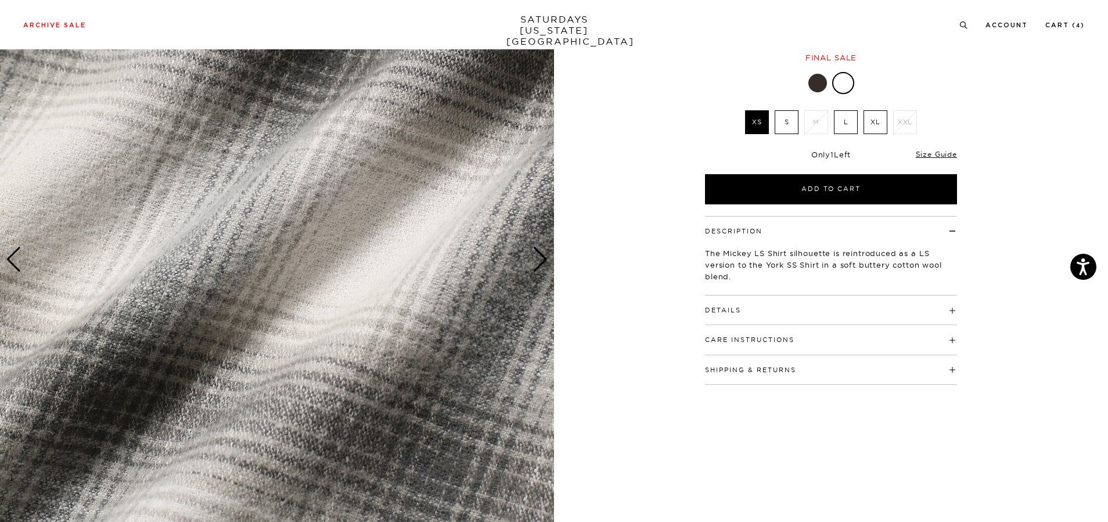
scroll to position [0, 0]
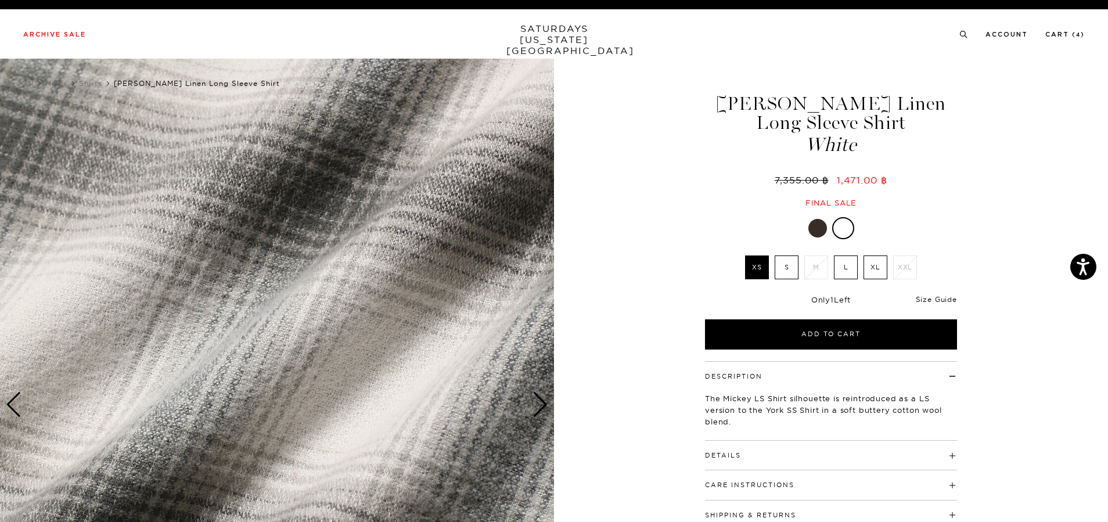
click at [918, 298] on link "Size Guide" at bounding box center [935, 299] width 41 height 9
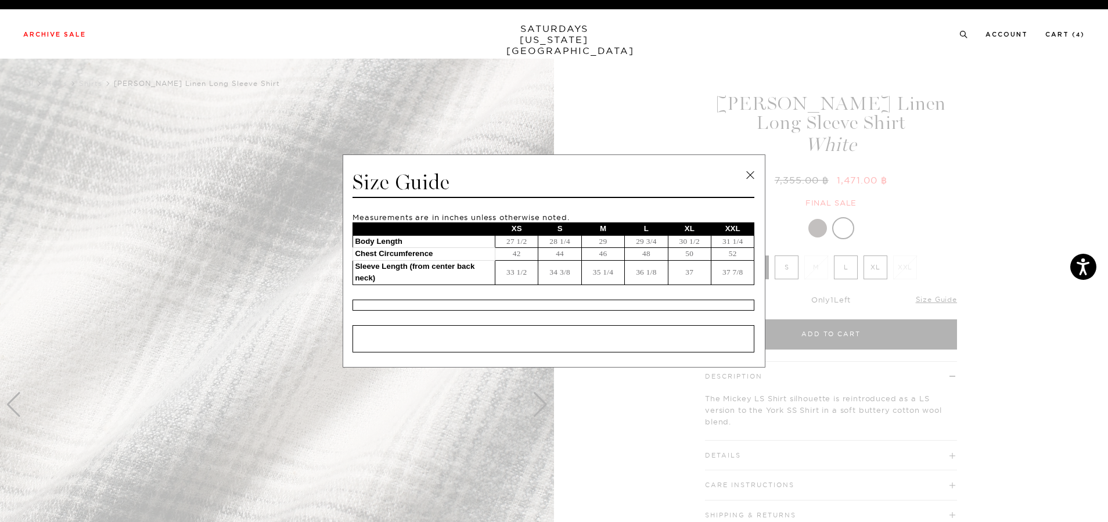
click at [928, 298] on span at bounding box center [549, 261] width 1099 height 522
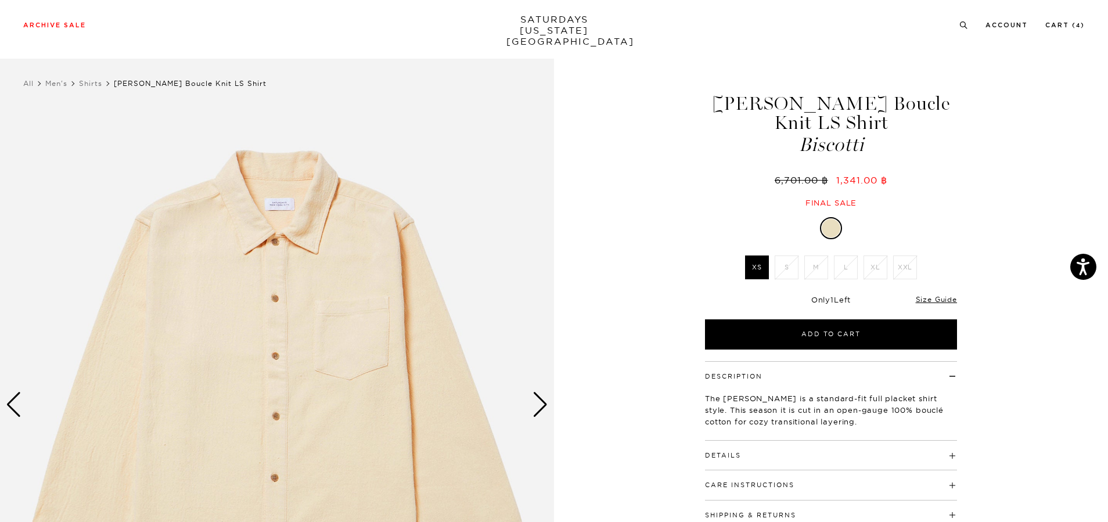
scroll to position [116, 0]
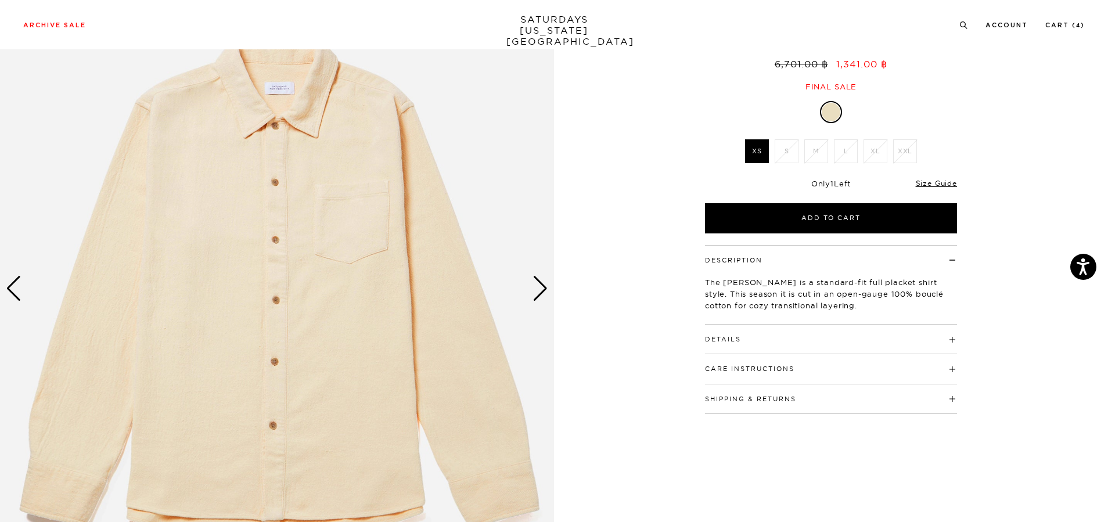
click at [536, 291] on div "Next slide" at bounding box center [540, 289] width 16 height 26
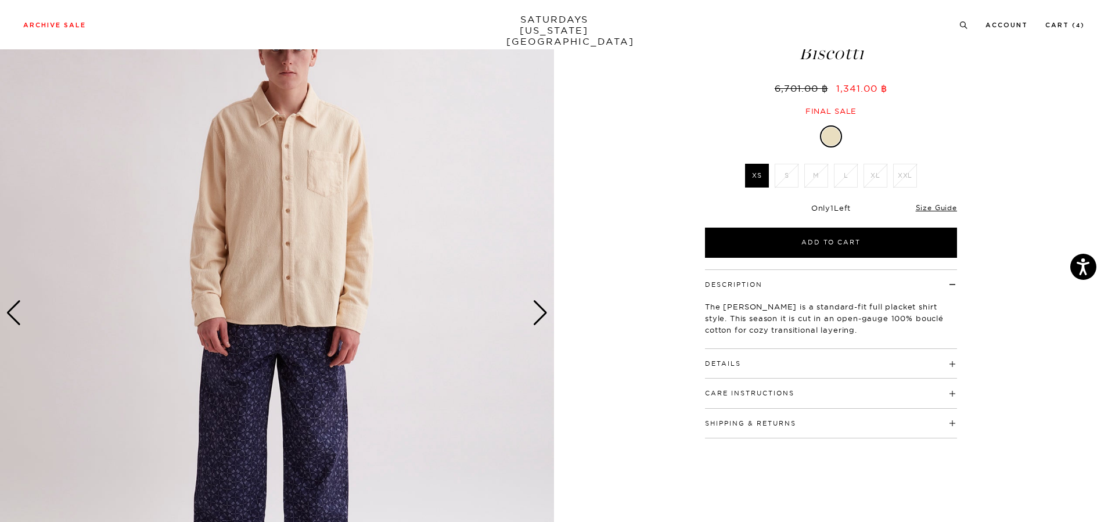
scroll to position [58, 0]
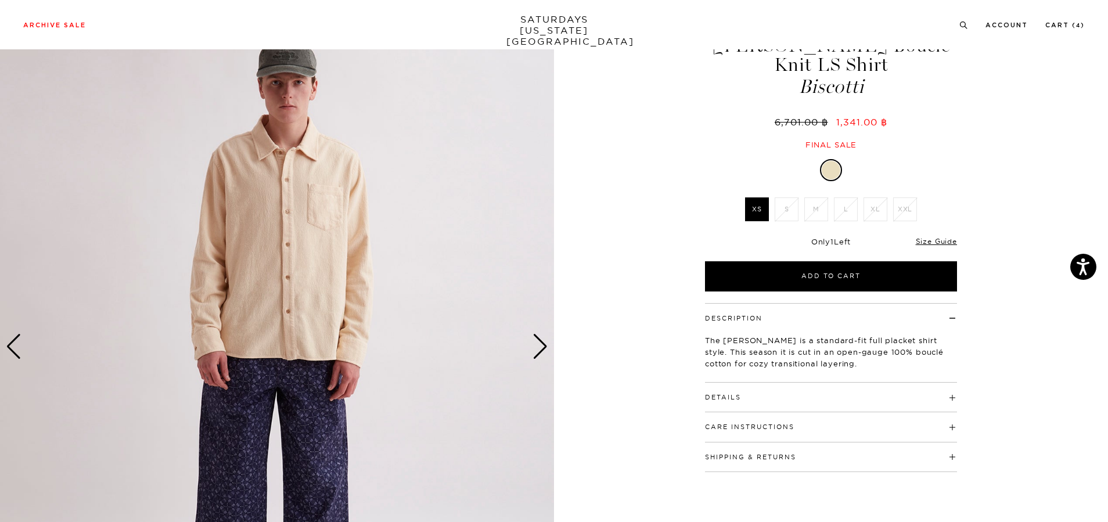
click at [766, 383] on h4 "Details" at bounding box center [831, 392] width 252 height 19
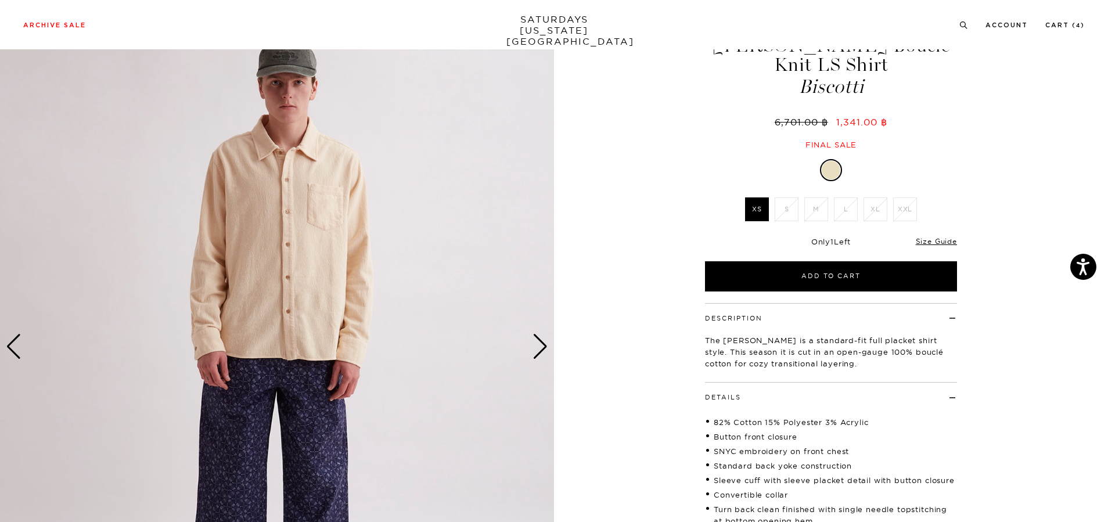
click at [767, 383] on h4 "Details" at bounding box center [831, 392] width 252 height 19
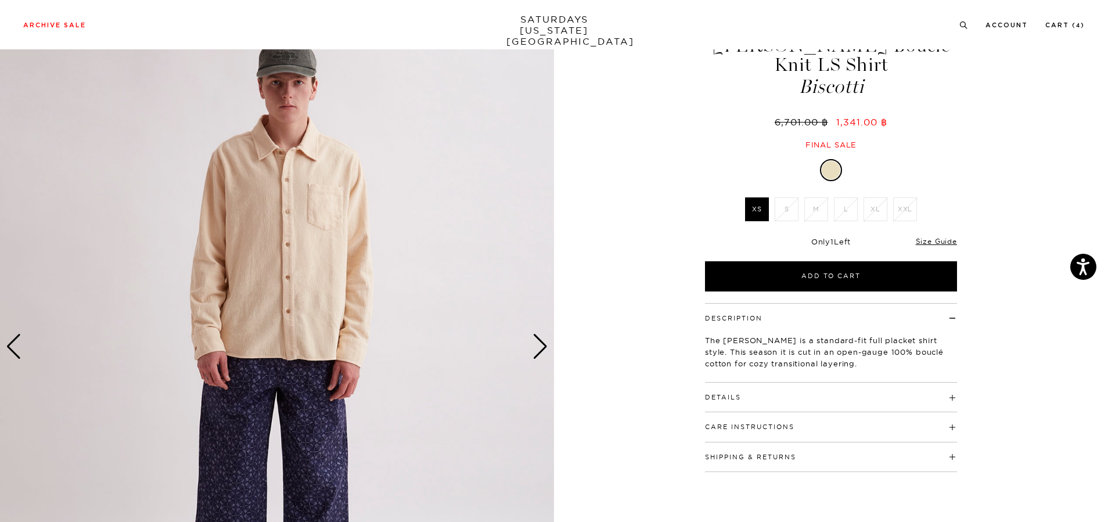
click at [539, 350] on div "Next slide" at bounding box center [540, 347] width 16 height 26
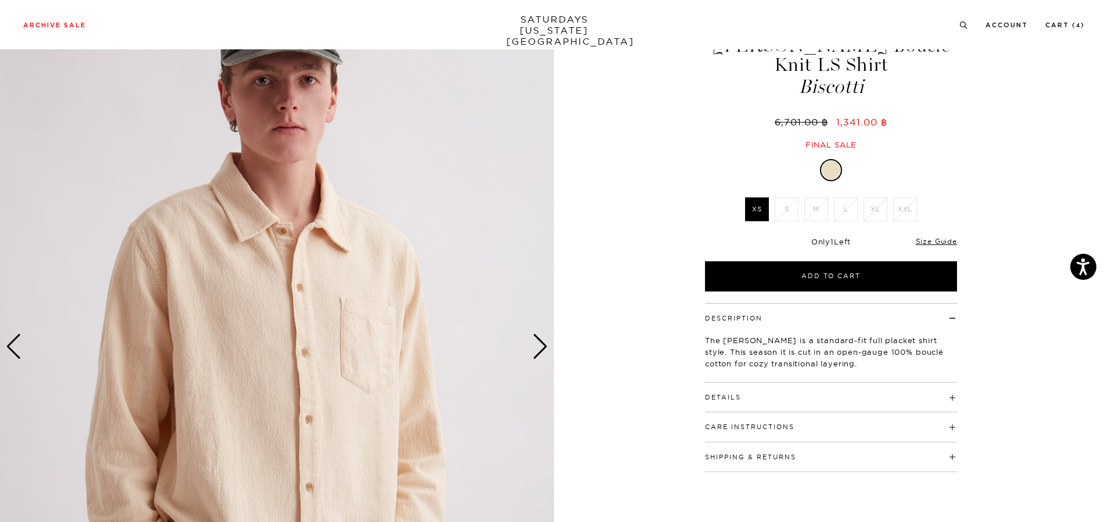
click at [539, 350] on div "Next slide" at bounding box center [540, 347] width 16 height 26
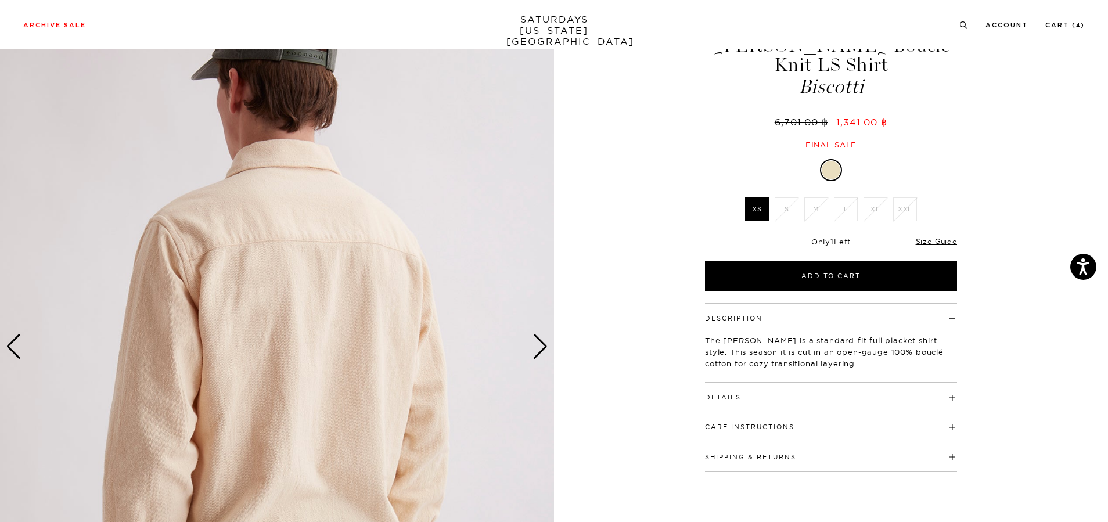
click at [539, 350] on div "Next slide" at bounding box center [540, 347] width 16 height 26
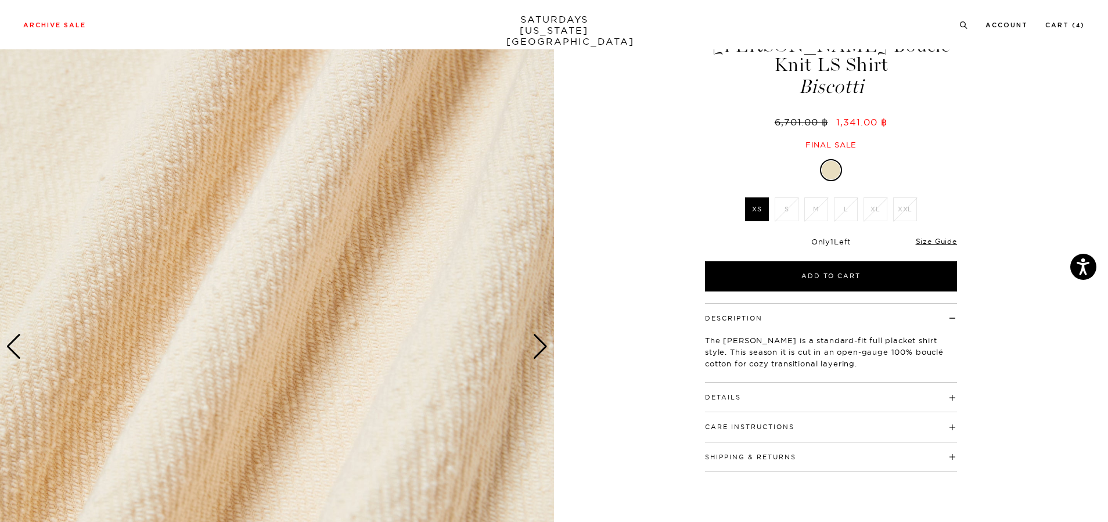
click at [539, 350] on div "Next slide" at bounding box center [540, 347] width 16 height 26
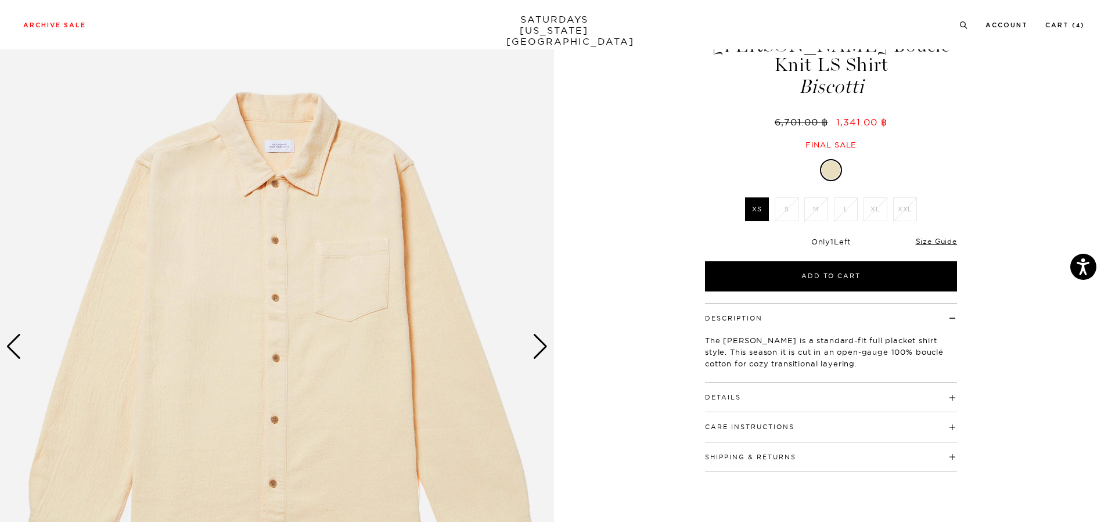
click at [539, 350] on div "Next slide" at bounding box center [540, 347] width 16 height 26
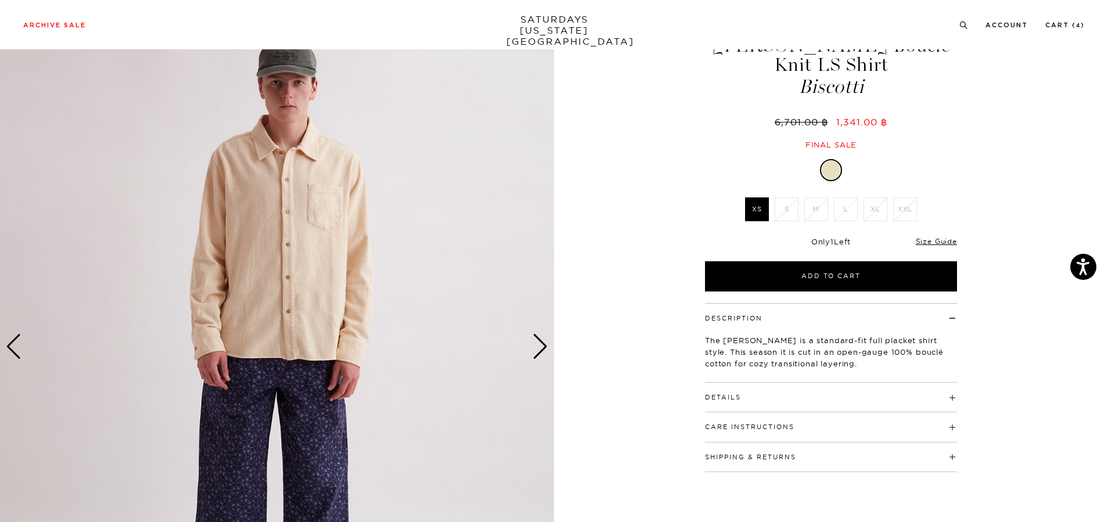
click at [539, 350] on div "Next slide" at bounding box center [540, 347] width 16 height 26
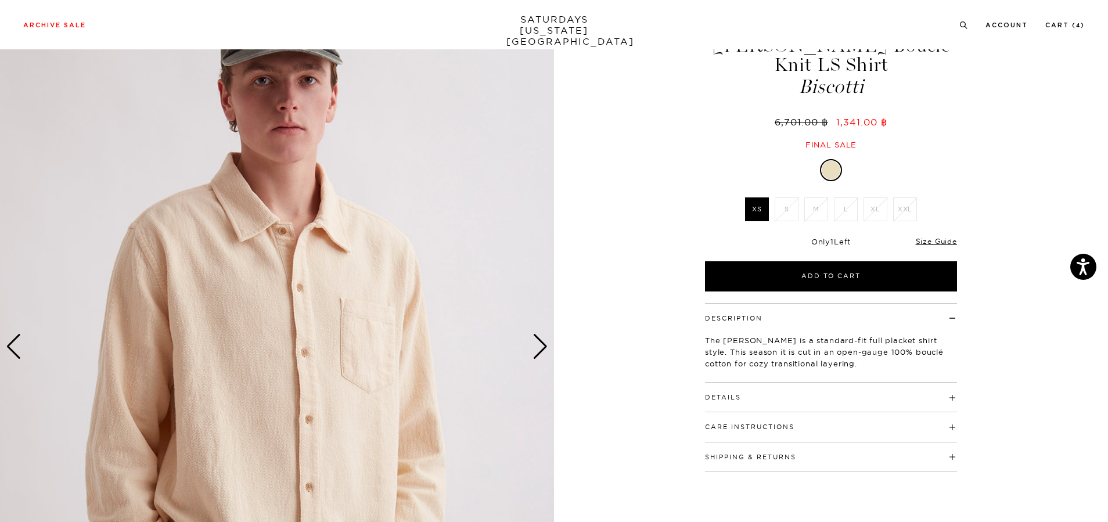
click at [539, 350] on div "Next slide" at bounding box center [540, 347] width 16 height 26
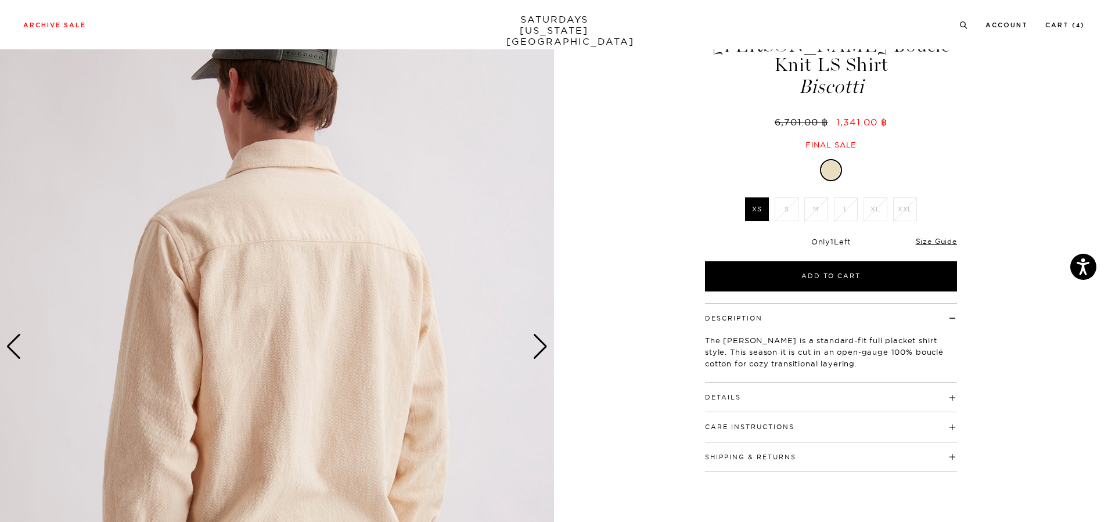
click at [543, 354] on div "Next slide" at bounding box center [540, 347] width 16 height 26
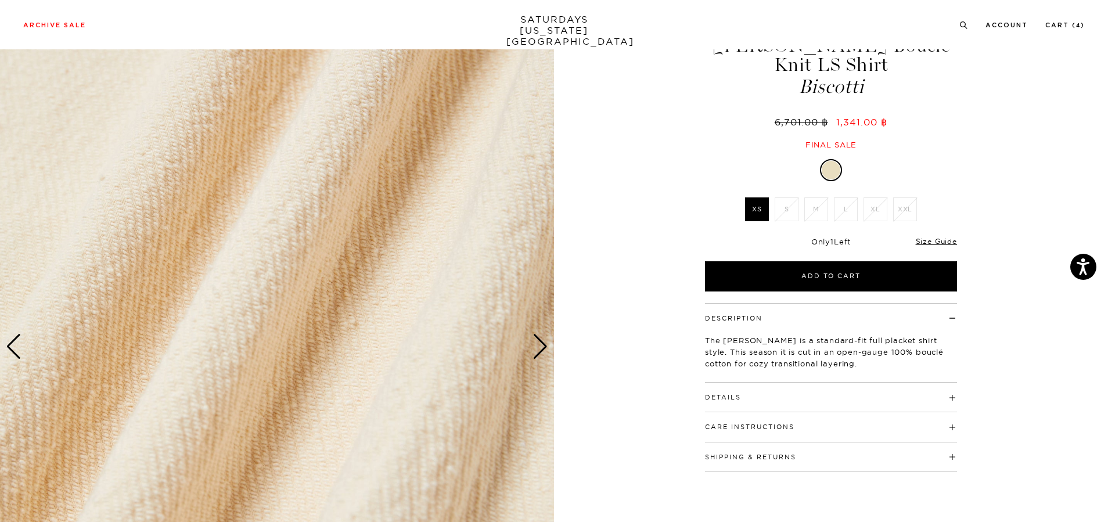
click at [546, 354] on div "Next slide" at bounding box center [540, 347] width 16 height 26
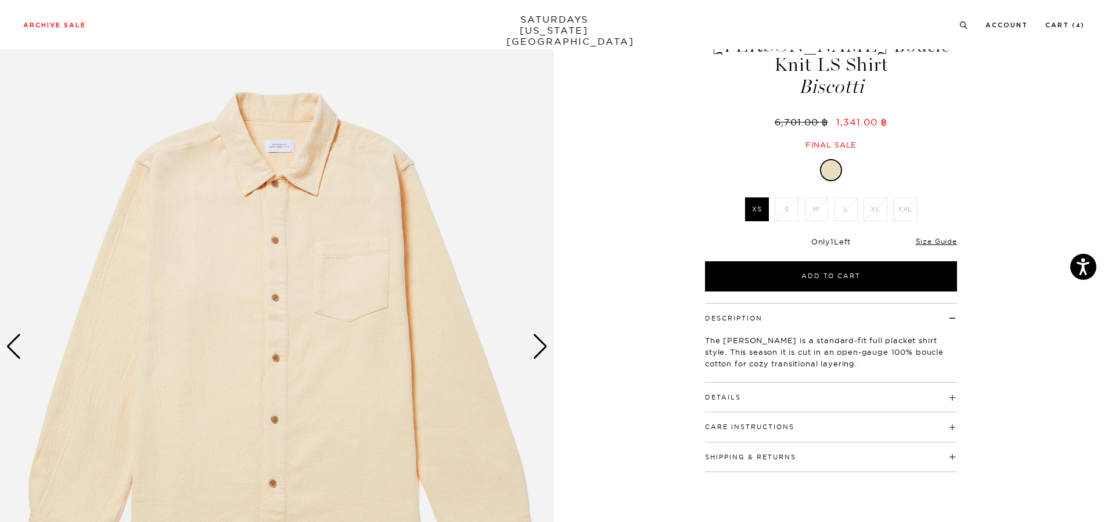
click at [545, 353] on div "Next slide" at bounding box center [540, 347] width 16 height 26
